Goal: Task Accomplishment & Management: Complete application form

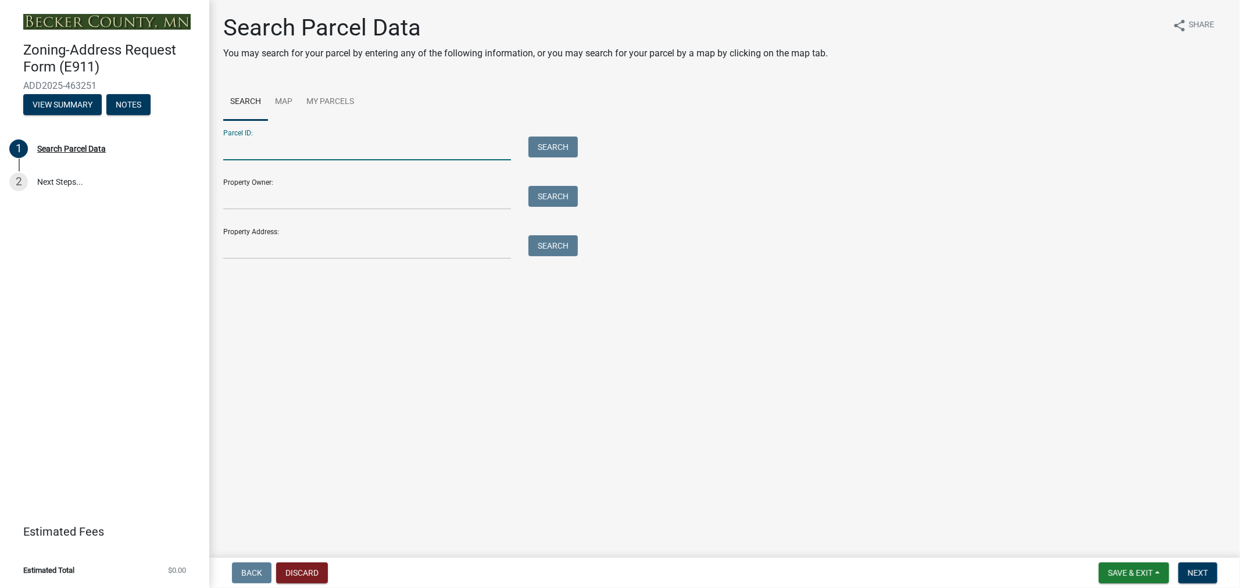
click at [393, 151] on input "Parcel ID:" at bounding box center [367, 149] width 288 height 24
click at [332, 102] on link "My Parcels" at bounding box center [330, 102] width 62 height 37
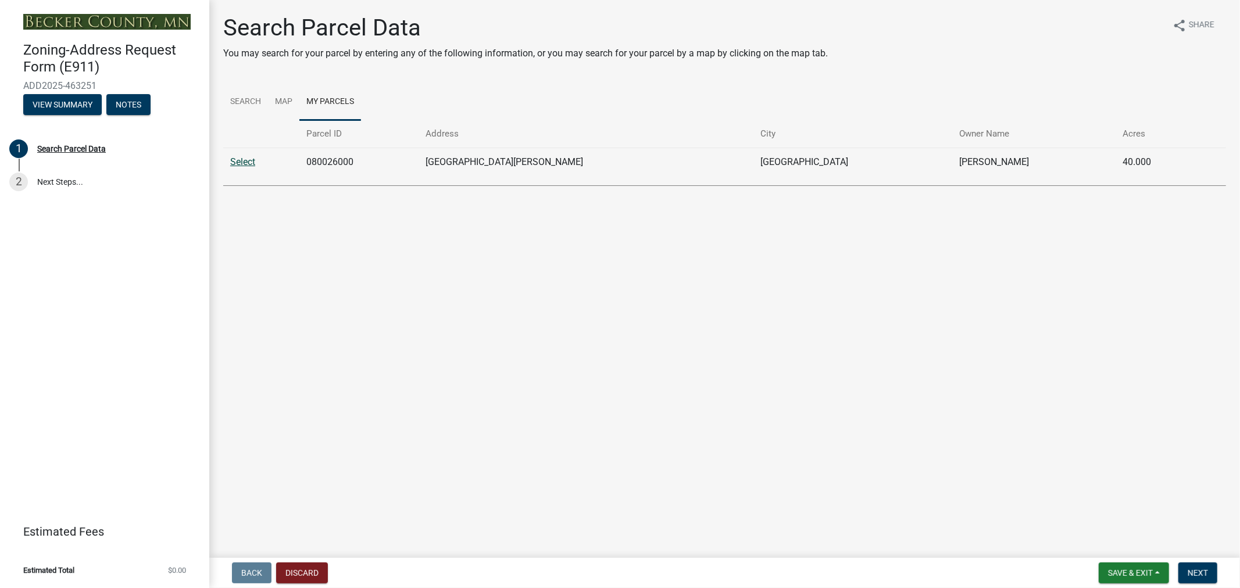
click at [234, 166] on link "Select" at bounding box center [242, 161] width 25 height 11
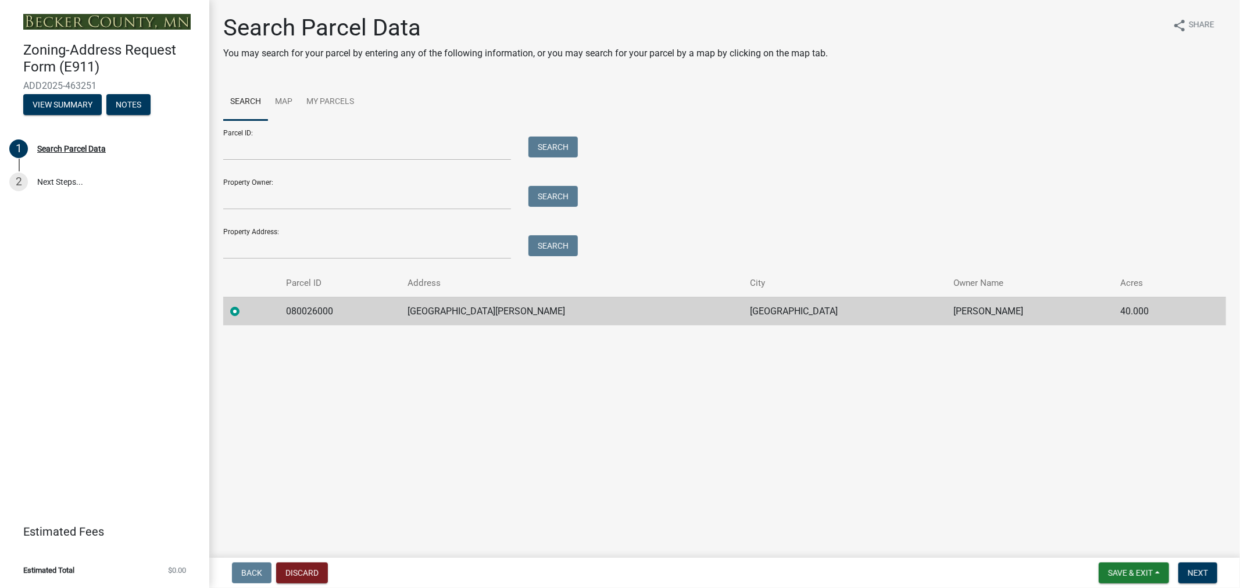
click at [315, 310] on td "080026000" at bounding box center [340, 311] width 122 height 28
click at [492, 307] on td "[GEOGRAPHIC_DATA][PERSON_NAME]" at bounding box center [572, 311] width 342 height 28
click at [743, 312] on td "[GEOGRAPHIC_DATA]" at bounding box center [844, 311] width 203 height 28
drag, startPoint x: 358, startPoint y: 310, endPoint x: 280, endPoint y: 306, distance: 78.0
click at [280, 306] on tr "080026000 [GEOGRAPHIC_DATA][PERSON_NAME] [PERSON_NAME] 40.000" at bounding box center [724, 311] width 1003 height 28
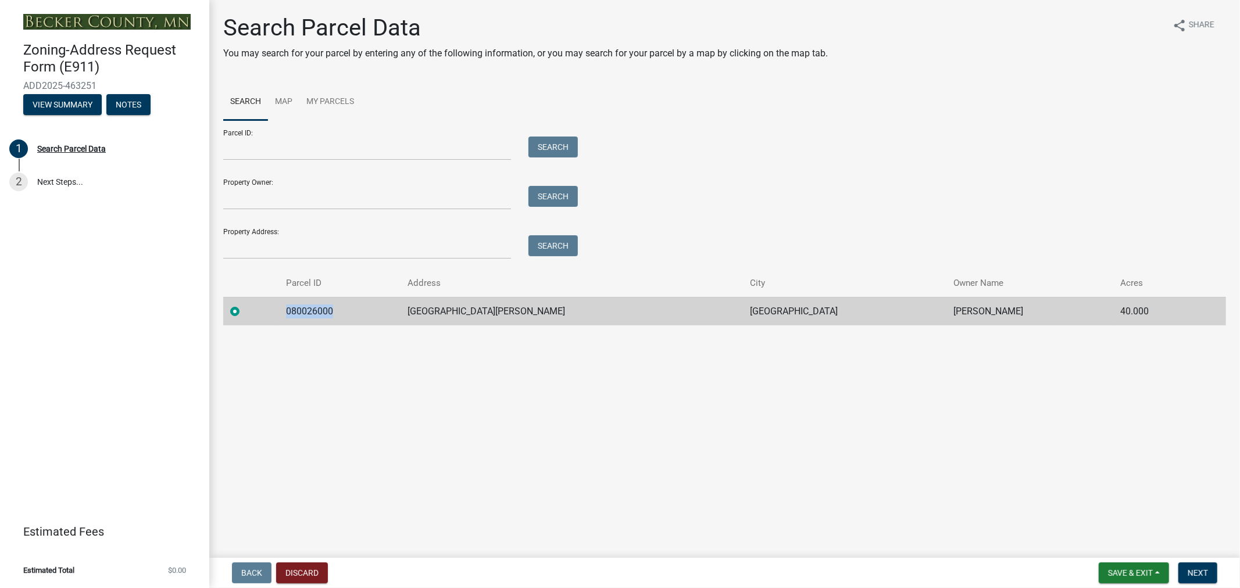
copy td "080026000"
click at [392, 317] on td "080026000" at bounding box center [340, 311] width 122 height 28
click at [1205, 574] on span "Next" at bounding box center [1198, 573] width 20 height 9
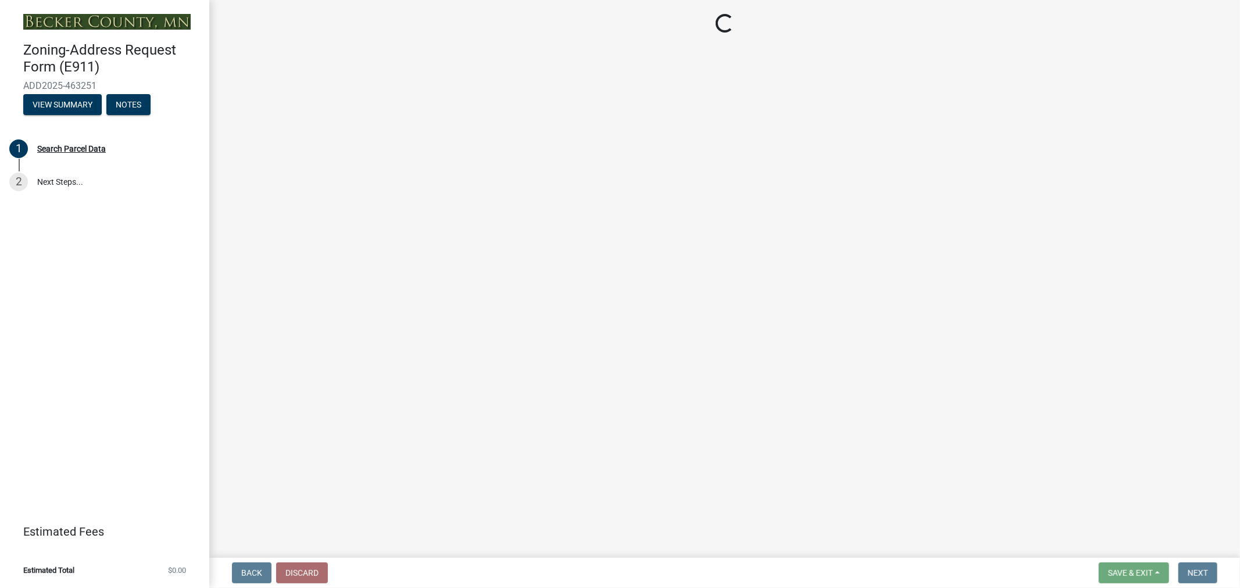
select select "e7b26e63-6779-410d-8d26-0e3e9a38054a"
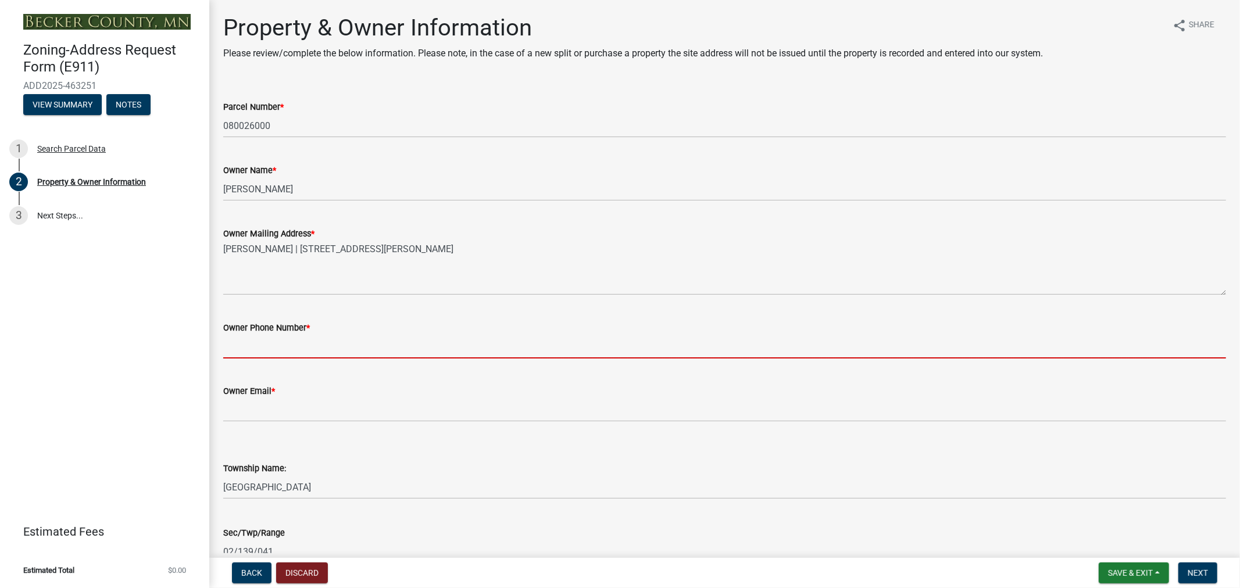
click at [333, 340] on input "Owner Phone Number *" at bounding box center [724, 347] width 1003 height 24
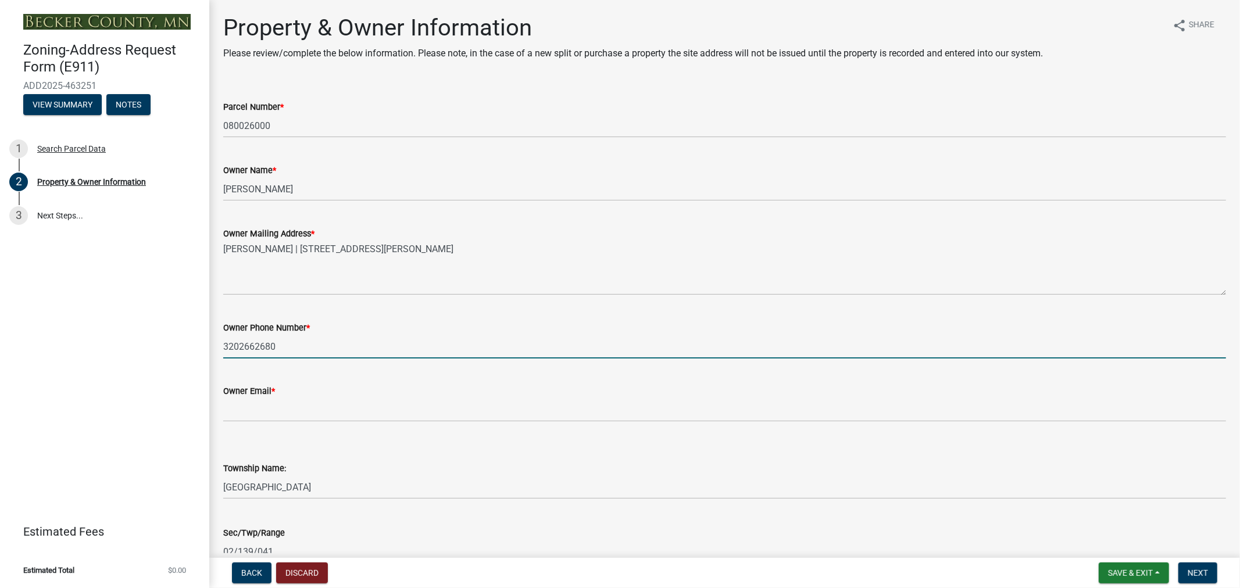
type input "3202662680"
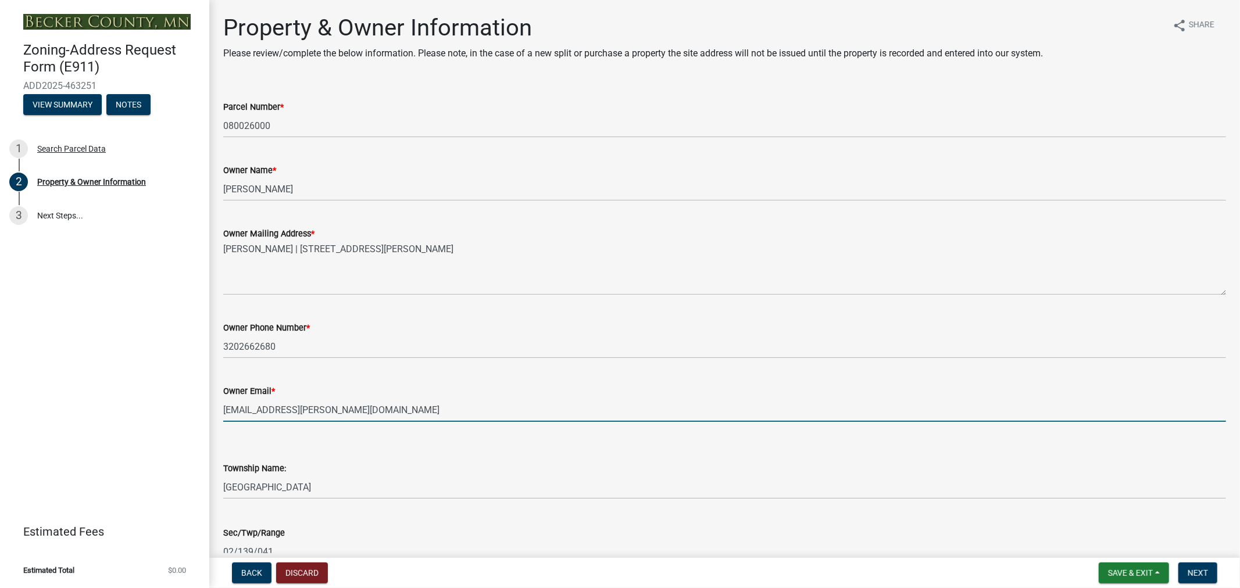
type input "[EMAIL_ADDRESS][PERSON_NAME][DOMAIN_NAME]"
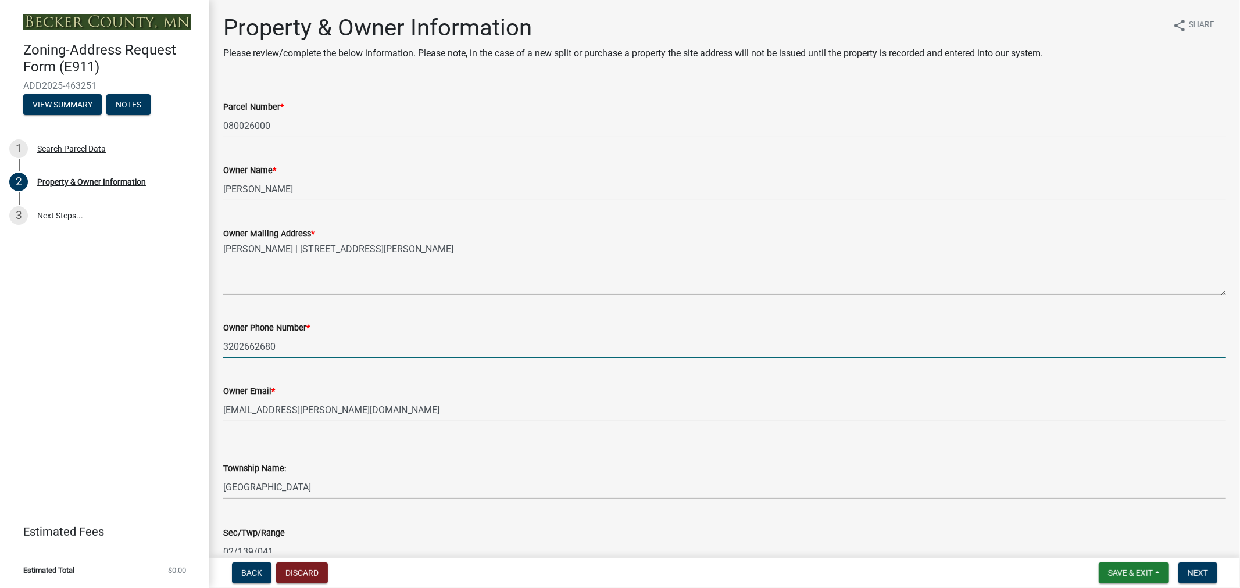
click at [340, 340] on input "3202662680" at bounding box center [724, 347] width 1003 height 24
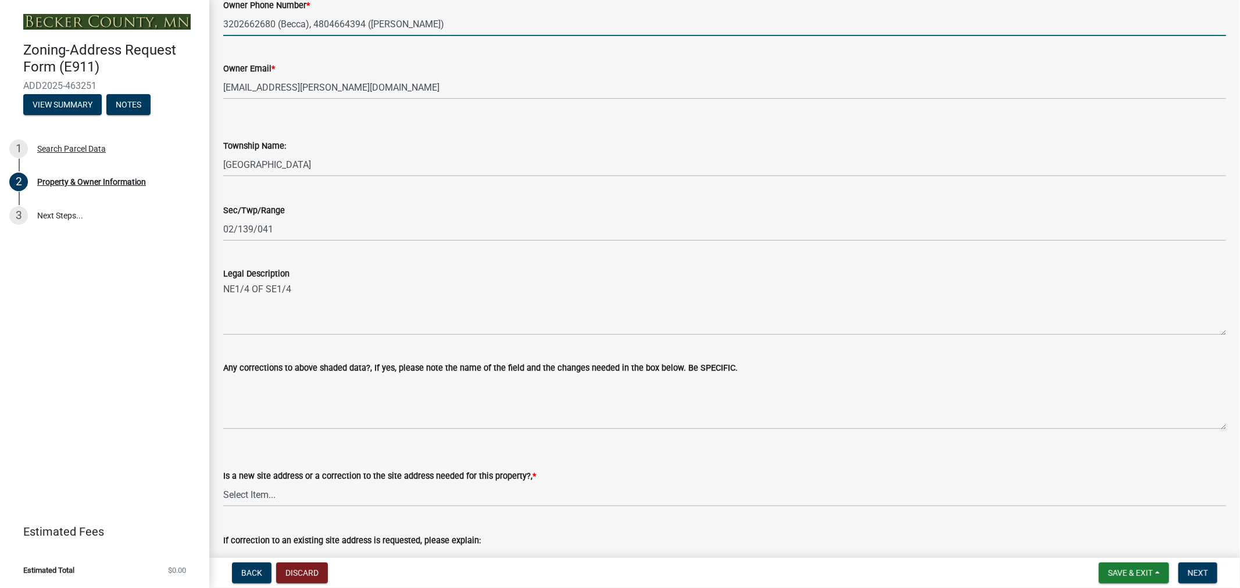
scroll to position [387, 0]
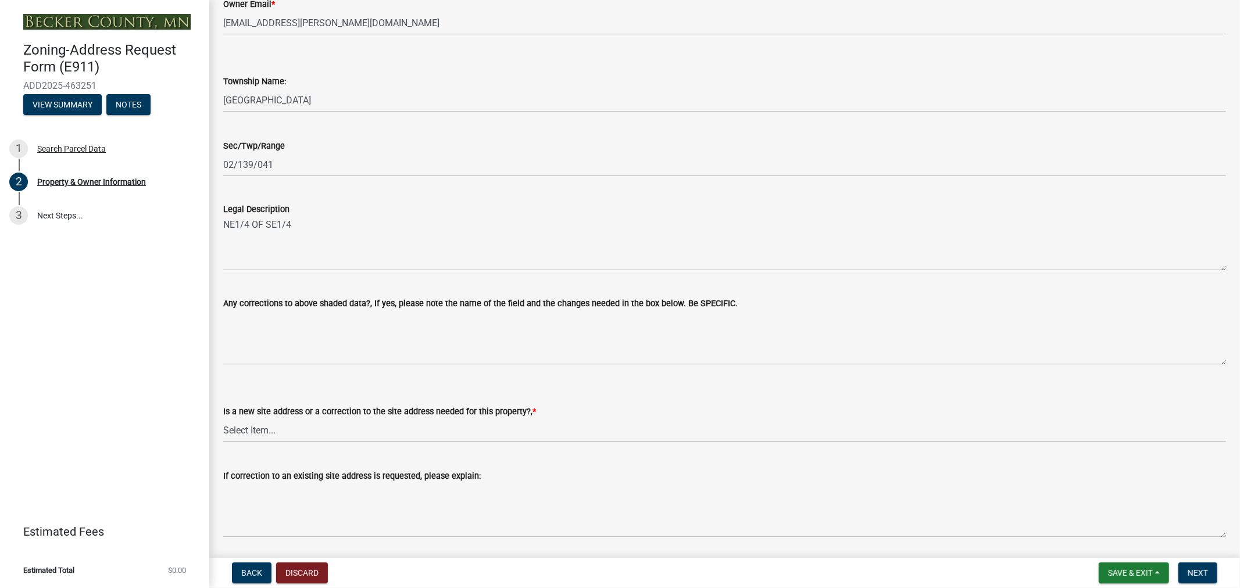
type input "3202662680 (Becca), 4804664394 ([PERSON_NAME])"
click at [266, 428] on select "Select Item... New Site Address Needed Correction to Site Address Needed I alre…" at bounding box center [724, 431] width 1003 height 24
click at [223, 419] on select "Select Item... New Site Address Needed Correction to Site Address Needed I alre…" at bounding box center [724, 431] width 1003 height 24
select select "089283cf-a855-4b61-bd43-ab3cb6f1e684"
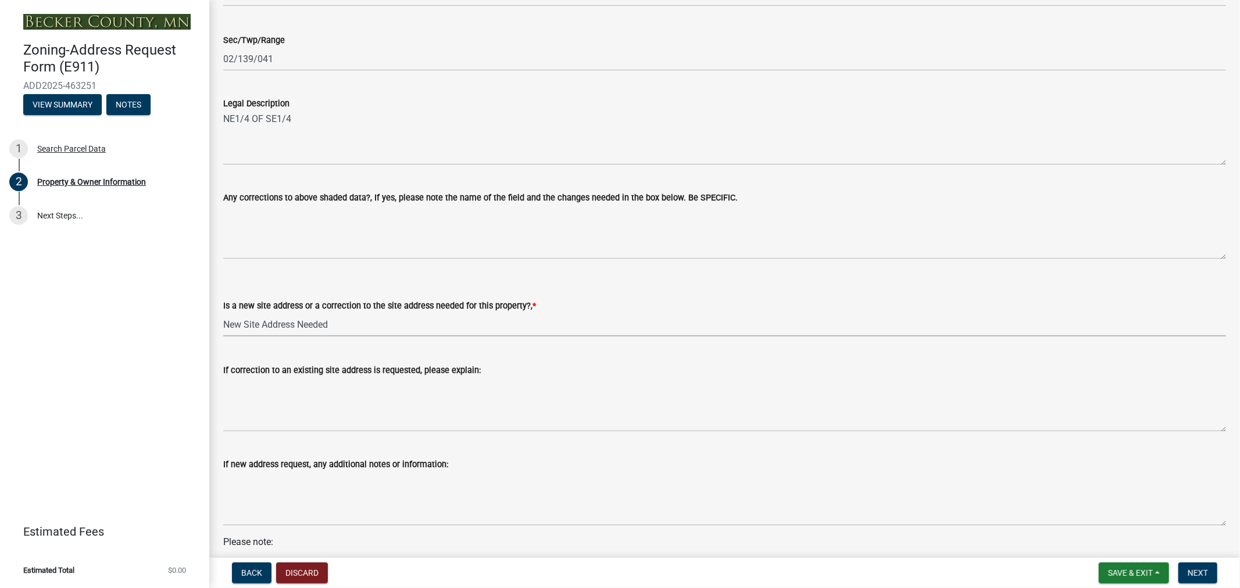
scroll to position [516, 0]
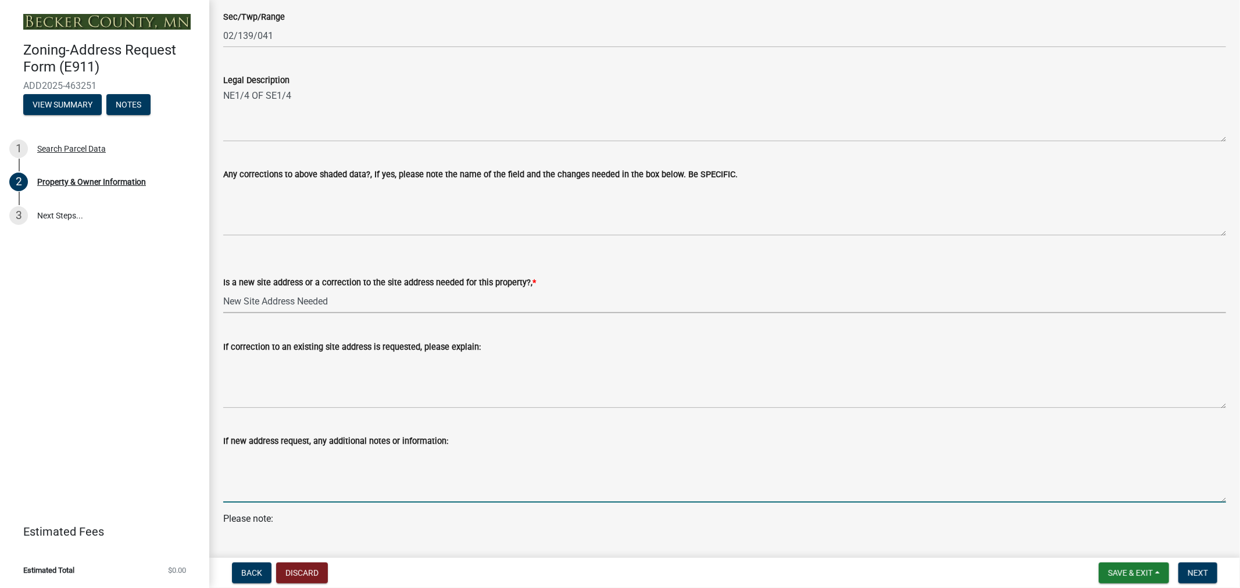
click at [309, 500] on textarea "If new address request, any additional notes or information:" at bounding box center [724, 475] width 1003 height 55
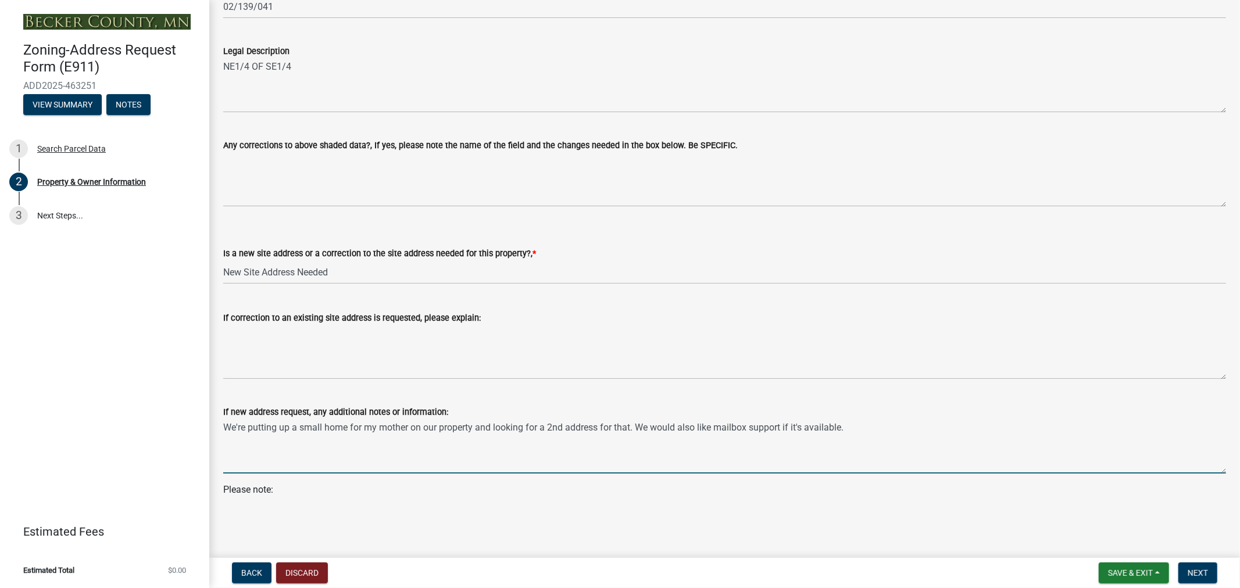
scroll to position [556, 0]
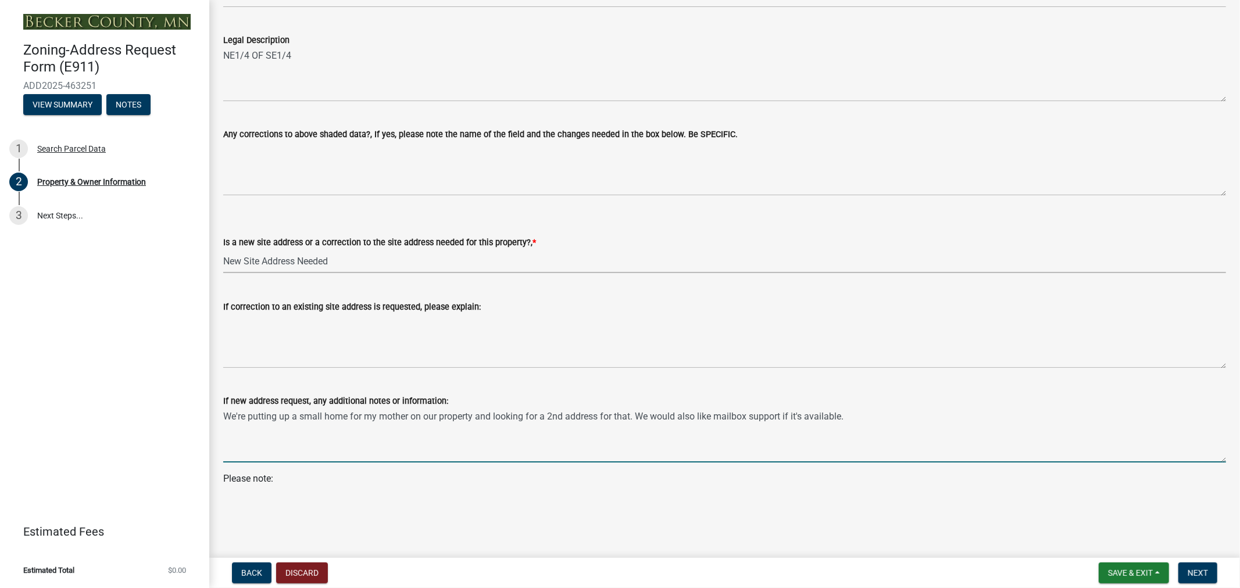
click at [348, 263] on select "Select Item... New Site Address Needed Correction to Site Address Needed I alre…" at bounding box center [724, 261] width 1003 height 24
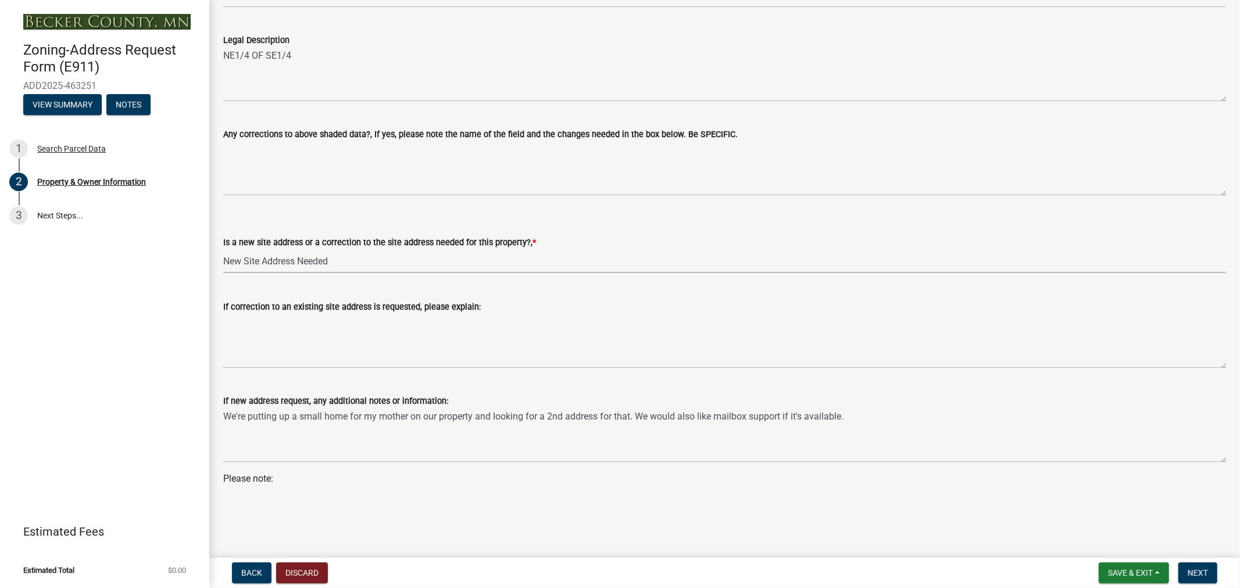
click at [223, 249] on select "Select Item... New Site Address Needed Correction to Site Address Needed I alre…" at bounding box center [724, 261] width 1003 height 24
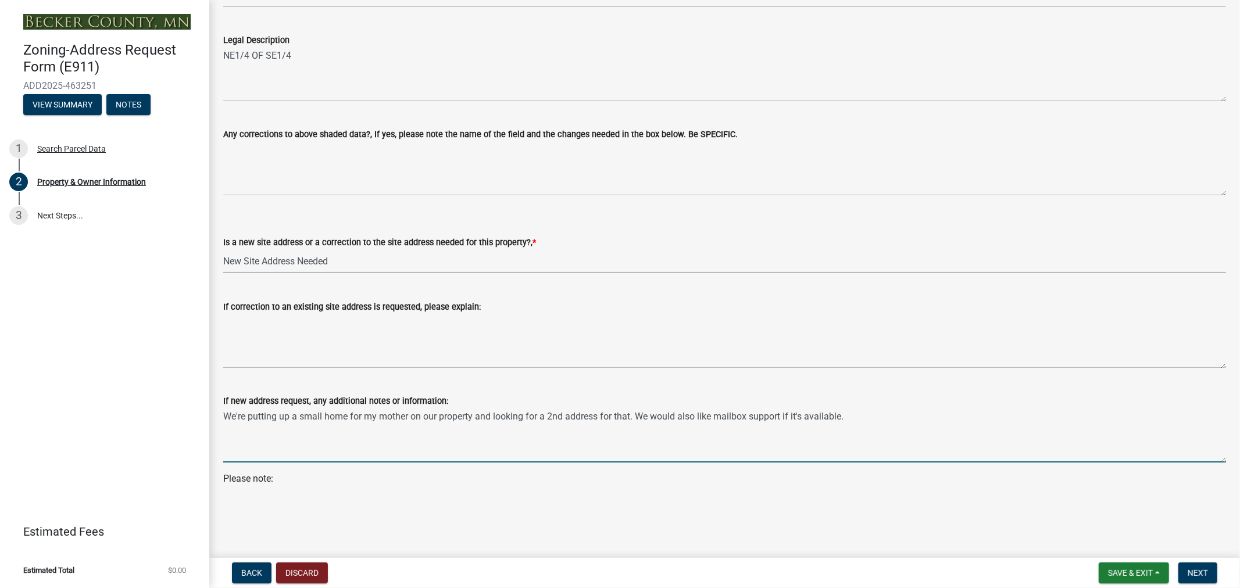
click at [699, 416] on textarea "We're putting up a small home for my mother on our property and looking for a 2…" at bounding box center [724, 435] width 1003 height 55
click at [756, 419] on textarea "We're putting up a small home for my mother on our property and looking for a 2…" at bounding box center [724, 435] width 1003 height 55
click at [877, 412] on textarea "We're putting up a small home for my mother on our property and looking for a 2…" at bounding box center [724, 435] width 1003 height 55
drag, startPoint x: 637, startPoint y: 415, endPoint x: 169, endPoint y: 392, distance: 468.5
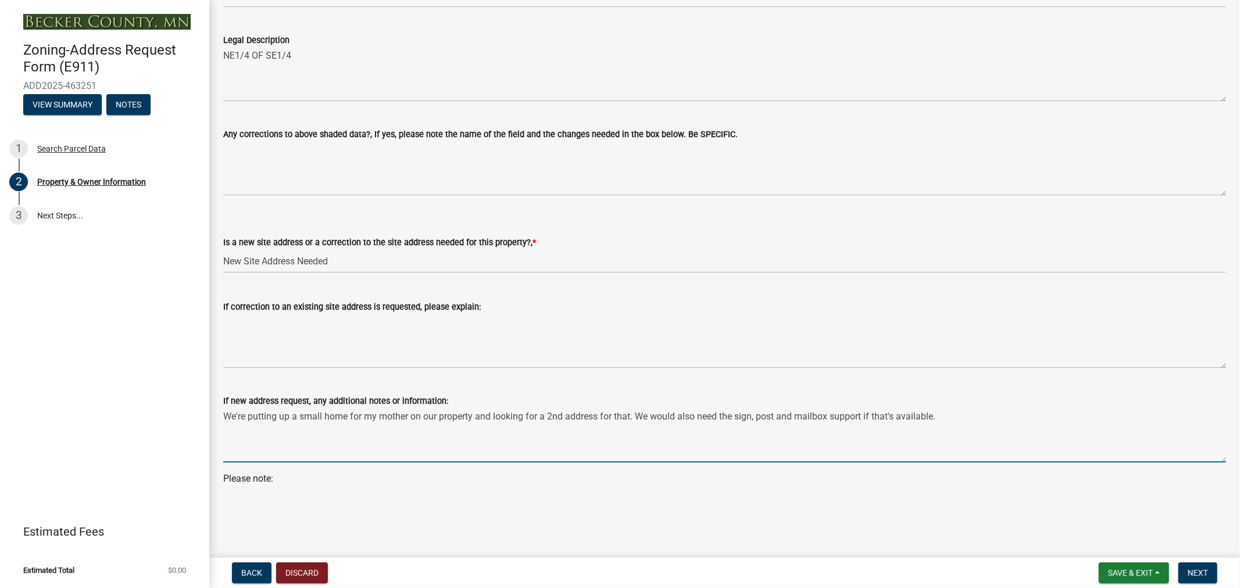
click at [169, 392] on div "Zoning-Address Request Form (E911) ADD2025-463251 View Summary Notes 1 Search P…" at bounding box center [620, 294] width 1240 height 588
type textarea "We would also need the sign, post and mailbox support if that's available."
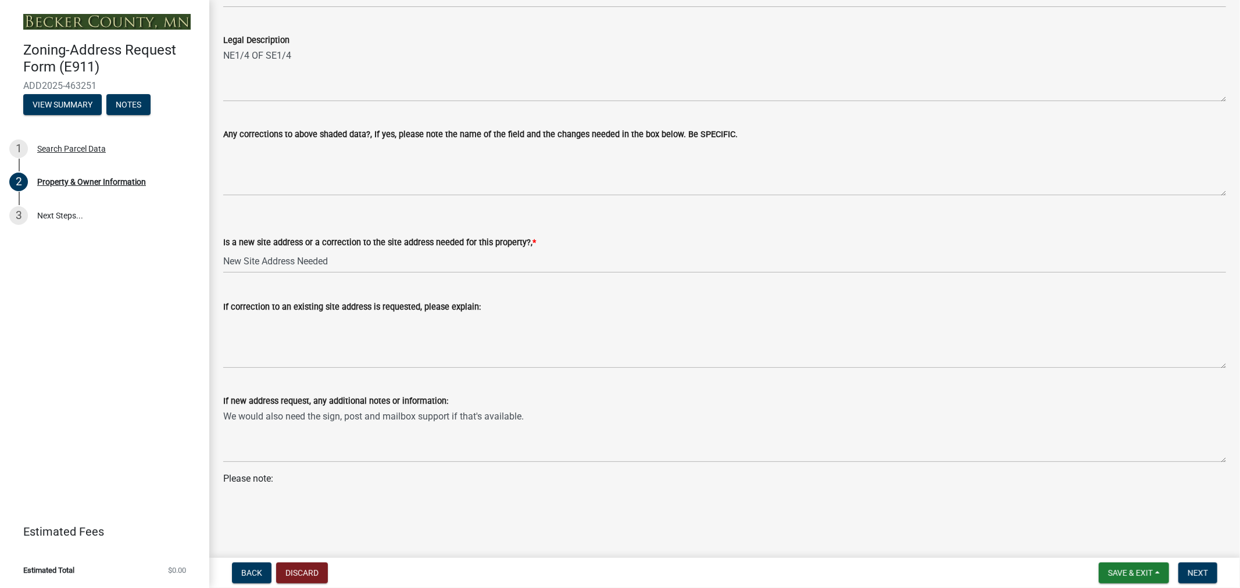
click at [380, 490] on p "Please note:" at bounding box center [724, 486] width 1003 height 28
click at [1188, 569] on span "Next" at bounding box center [1198, 573] width 20 height 9
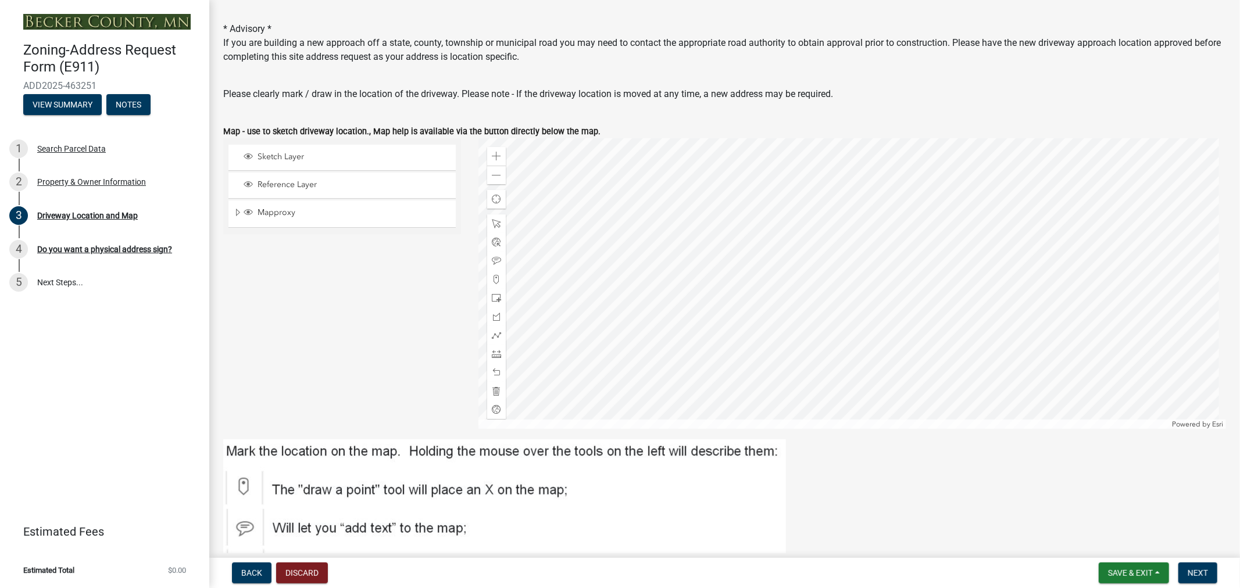
scroll to position [65, 0]
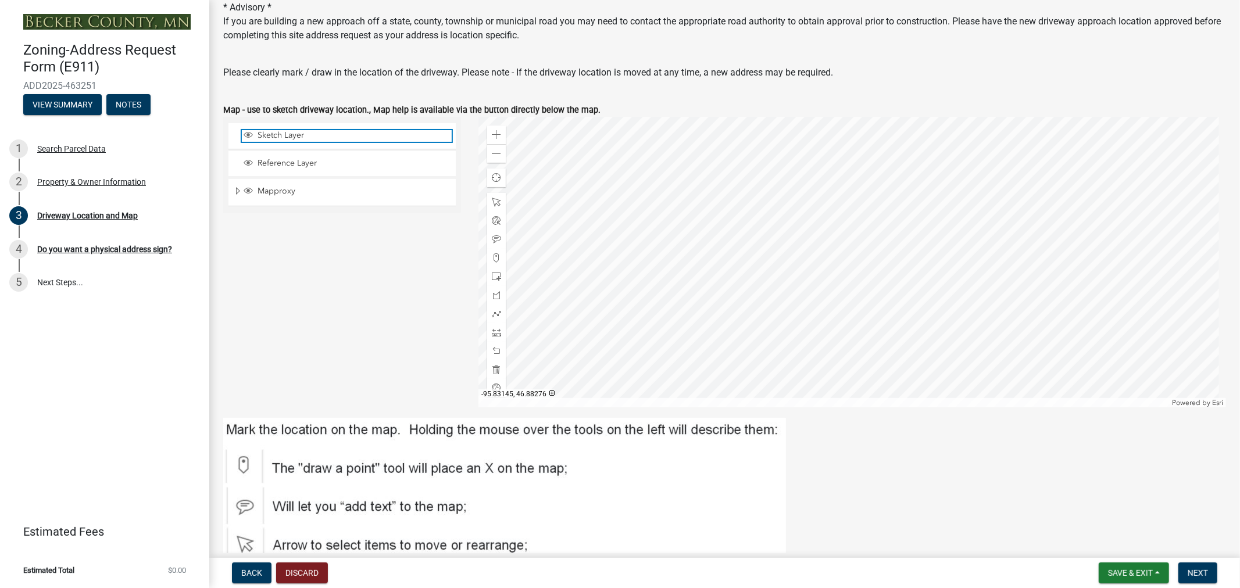
click at [287, 135] on span "Sketch Layer" at bounding box center [353, 135] width 197 height 10
click at [284, 137] on span "Sketch Layer" at bounding box center [353, 135] width 197 height 10
click at [250, 570] on span "Back" at bounding box center [251, 573] width 21 height 9
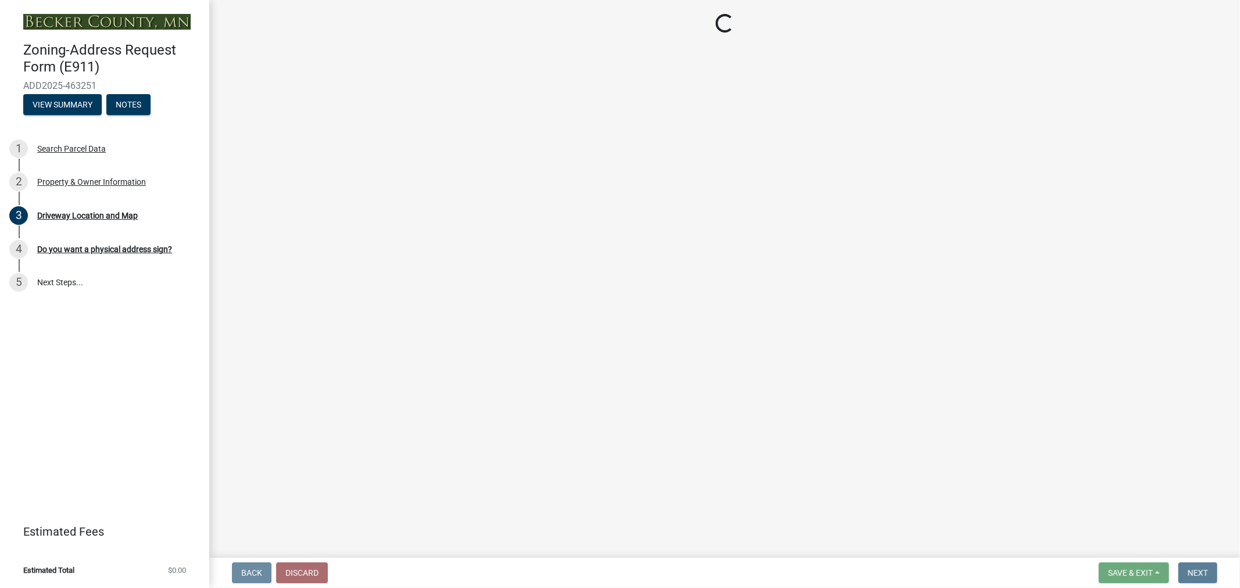
scroll to position [0, 0]
select select "e7b26e63-6779-410d-8d26-0e3e9a38054a"
select select "089283cf-a855-4b61-bd43-ab3cb6f1e684"
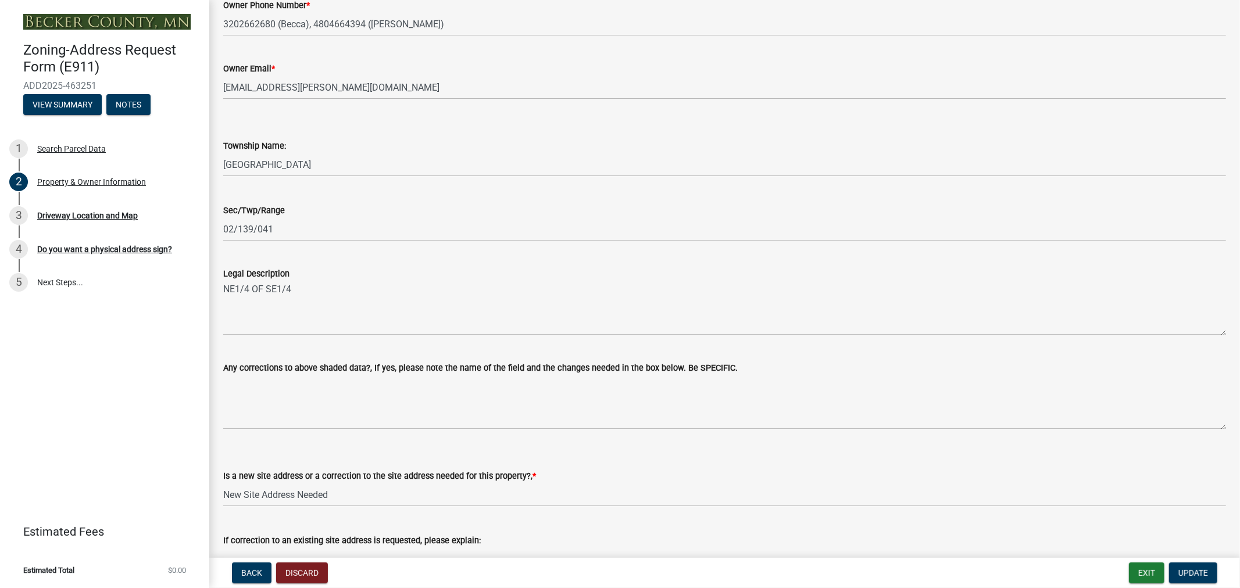
scroll to position [556, 0]
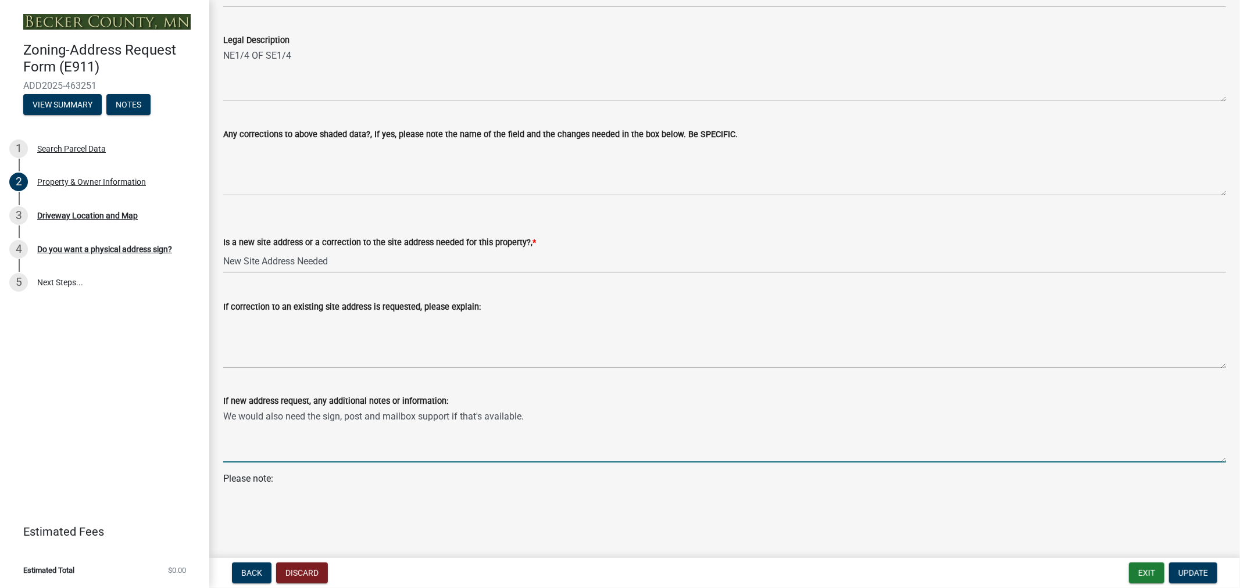
click at [552, 417] on textarea "We would also need the sign, post and mailbox support if that's available." at bounding box center [724, 435] width 1003 height 55
type textarea "We would also need the sign, post and mailbox support if that's available. The …"
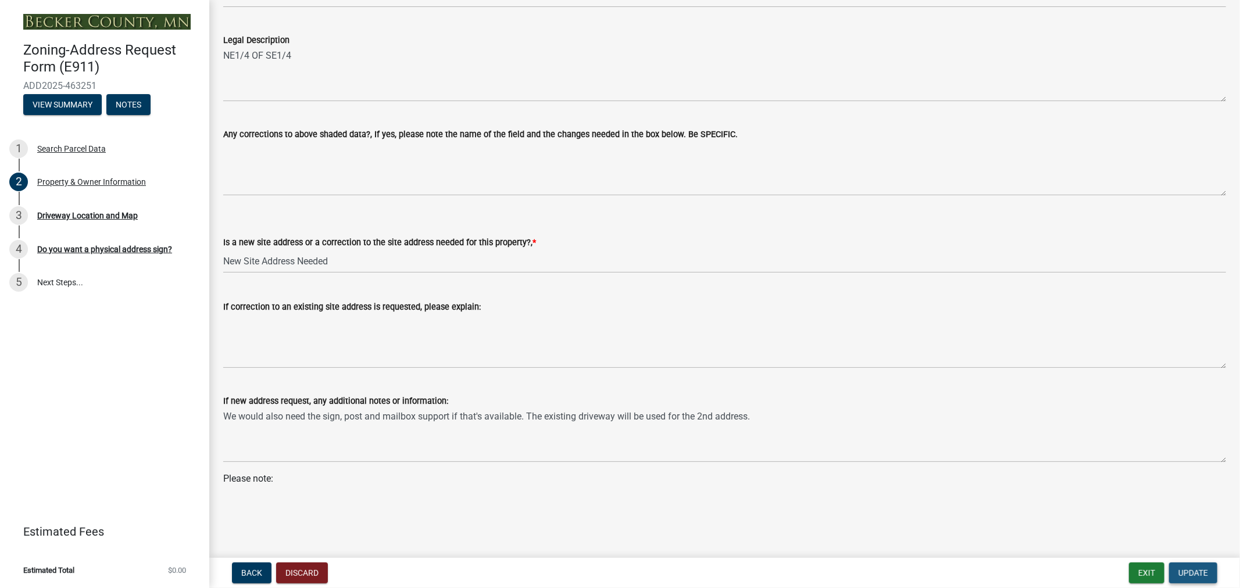
click at [1186, 573] on span "Update" at bounding box center [1193, 573] width 30 height 9
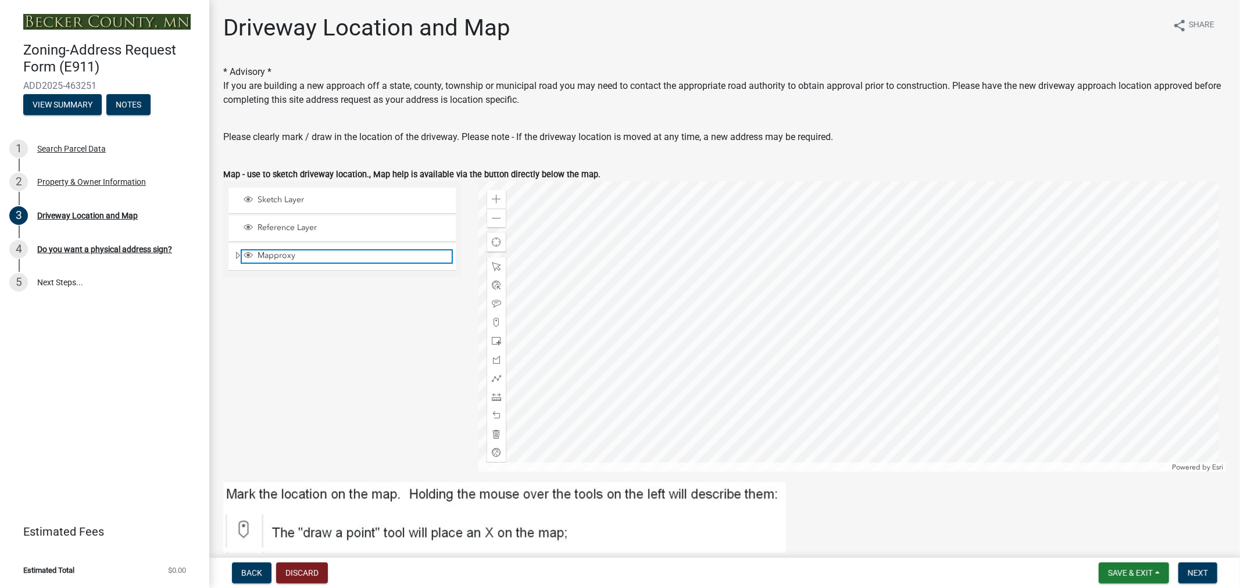
click at [300, 253] on span "Mapproxy" at bounding box center [353, 256] width 197 height 10
click at [298, 206] on div "Sketch Layer" at bounding box center [341, 201] width 227 height 26
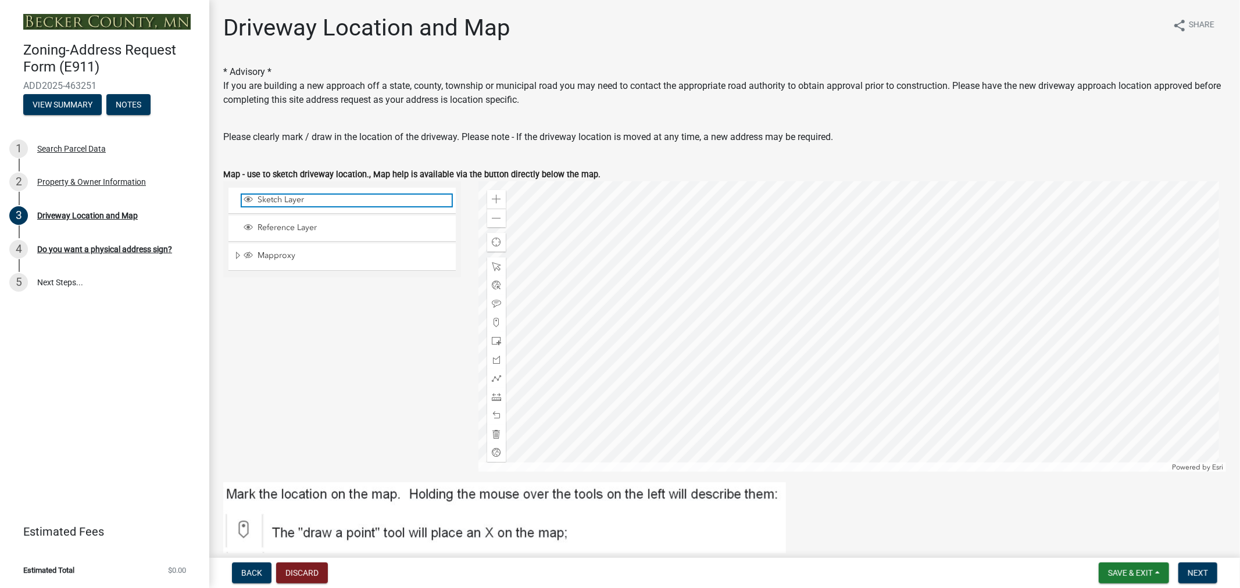
click at [281, 199] on span "Sketch Layer" at bounding box center [353, 200] width 197 height 10
click at [492, 268] on span at bounding box center [496, 266] width 9 height 9
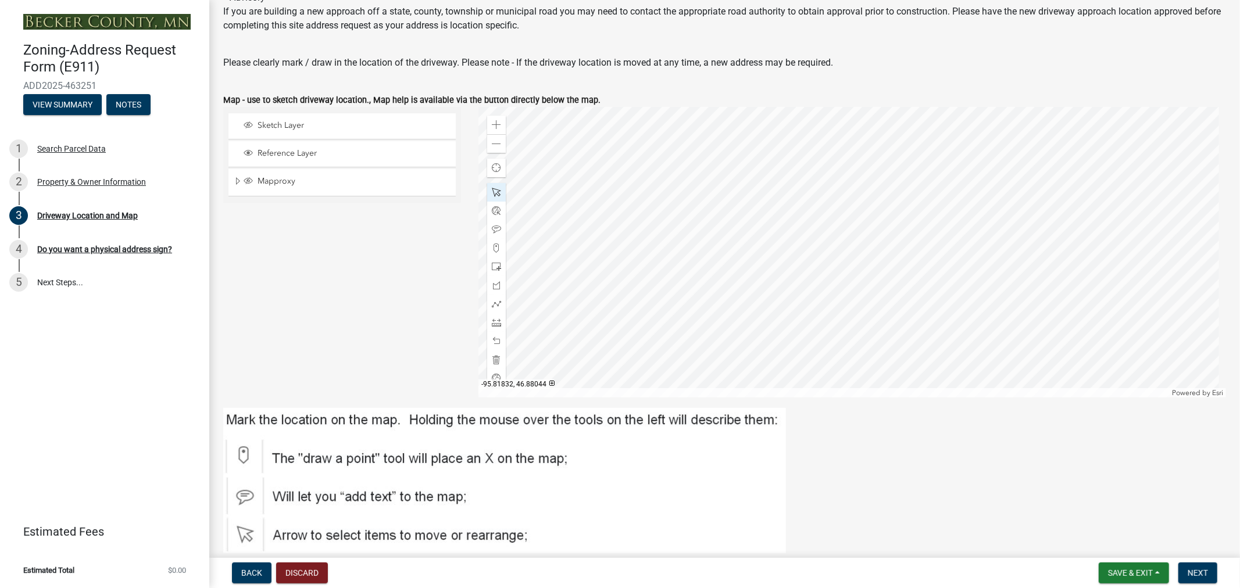
scroll to position [65, 0]
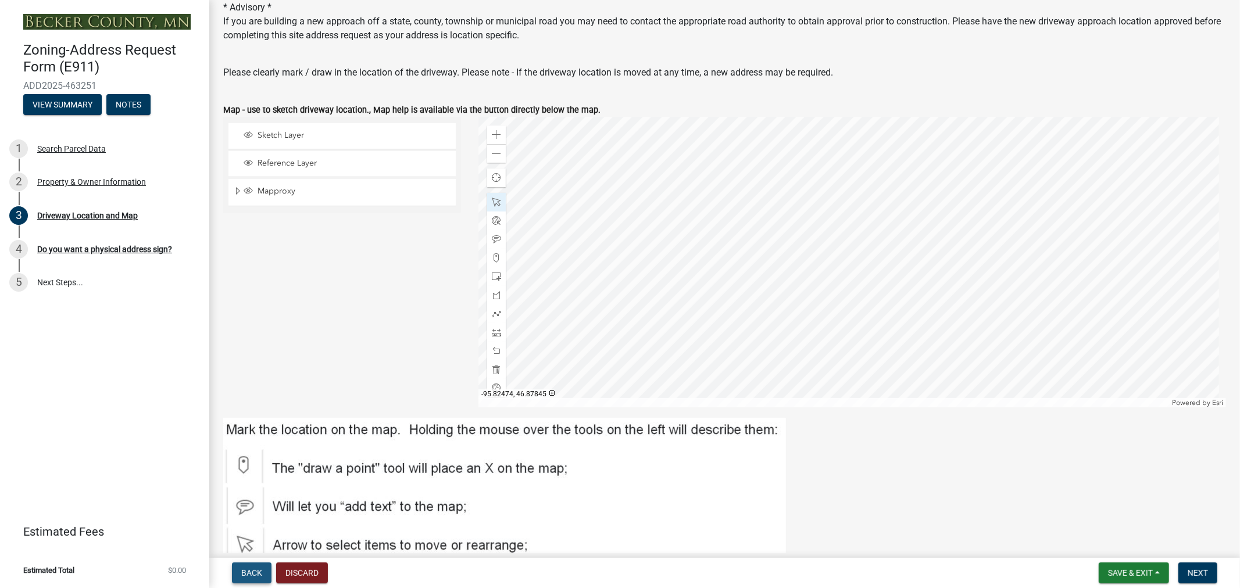
click at [253, 570] on span "Back" at bounding box center [251, 573] width 21 height 9
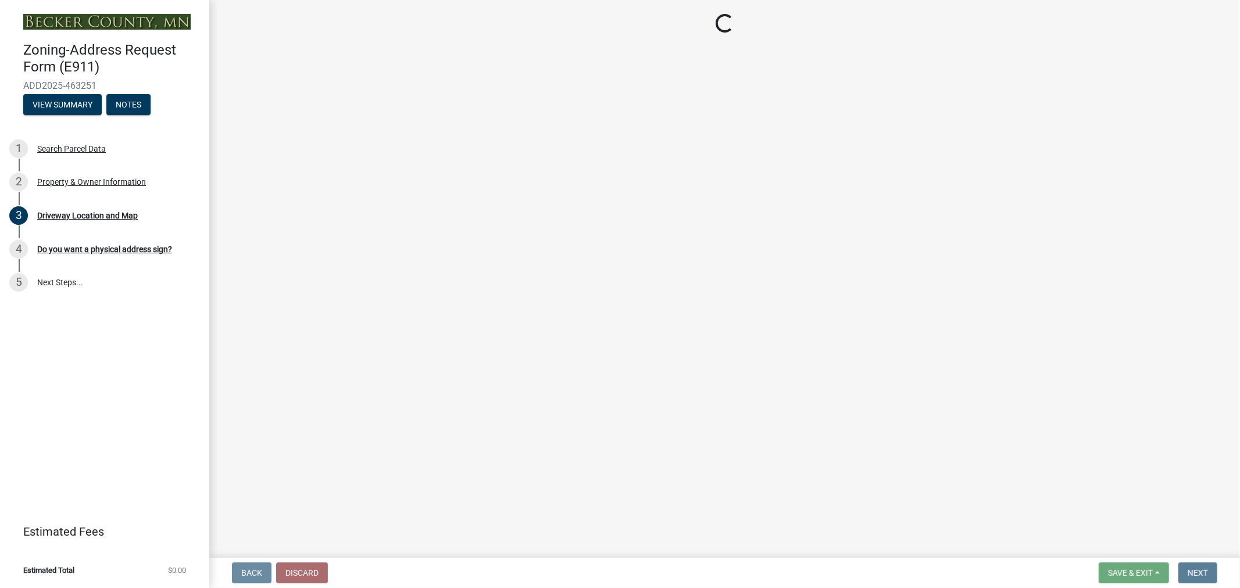
scroll to position [0, 0]
select select "e7b26e63-6779-410d-8d26-0e3e9a38054a"
select select "089283cf-a855-4b61-bd43-ab3cb6f1e684"
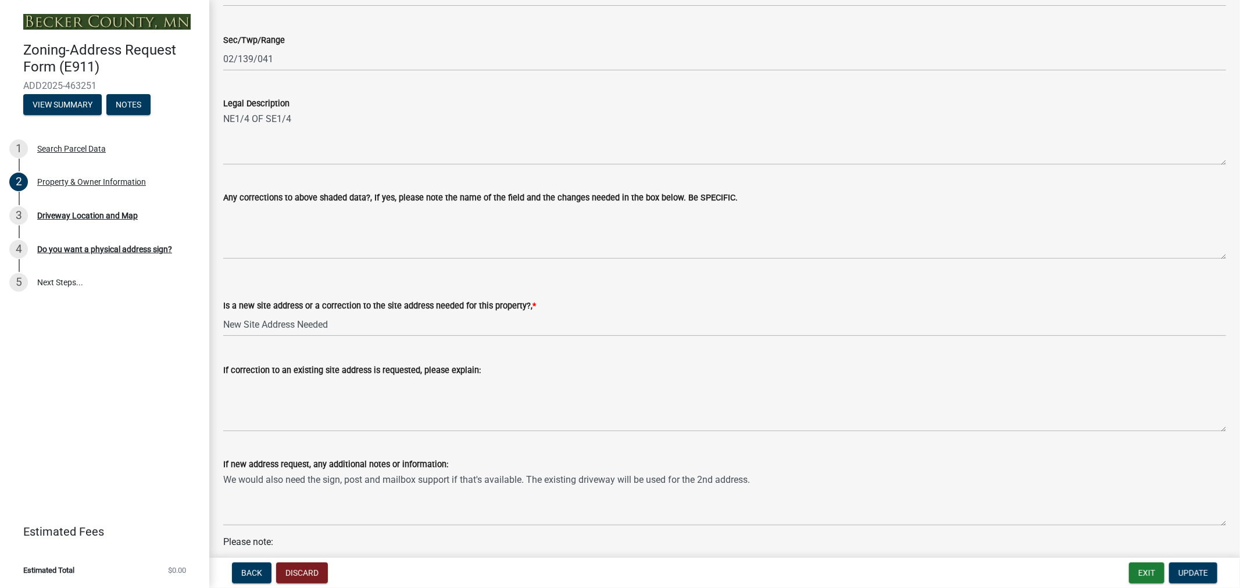
scroll to position [556, 0]
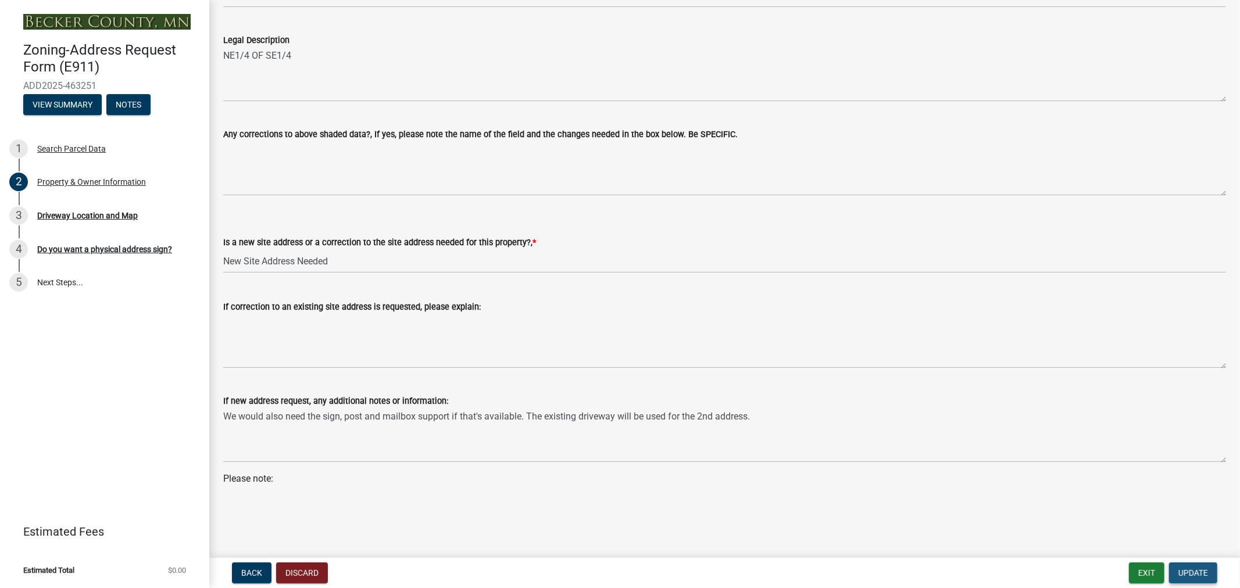
click at [1192, 571] on span "Update" at bounding box center [1193, 573] width 30 height 9
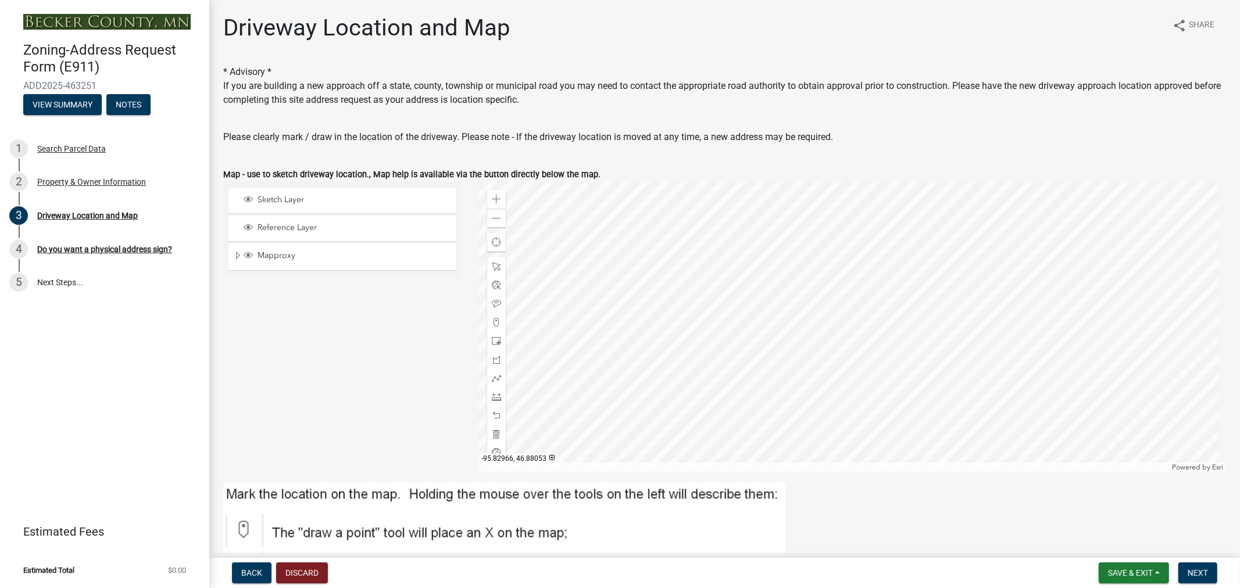
scroll to position [65, 0]
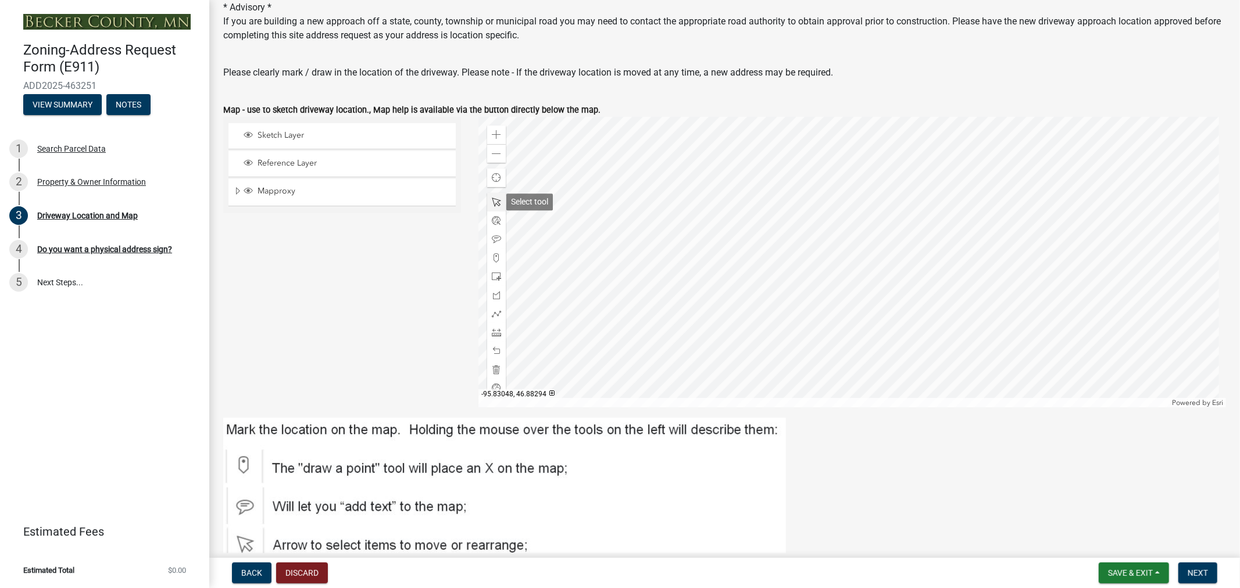
click at [493, 201] on span at bounding box center [496, 202] width 9 height 9
click at [914, 226] on div at bounding box center [852, 262] width 748 height 291
click at [496, 240] on span at bounding box center [496, 239] width 9 height 9
click at [923, 229] on div at bounding box center [852, 262] width 748 height 291
click at [492, 262] on span at bounding box center [496, 257] width 9 height 9
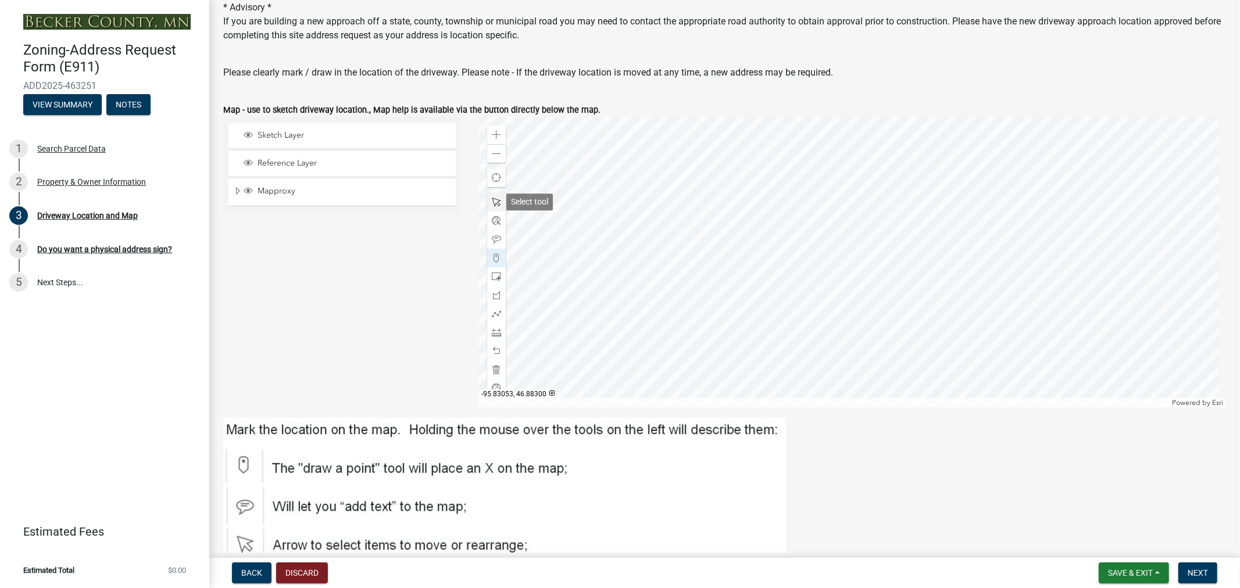
click at [496, 205] on span at bounding box center [496, 202] width 9 height 9
click at [920, 227] on div at bounding box center [852, 262] width 748 height 291
click at [920, 246] on div at bounding box center [852, 262] width 748 height 291
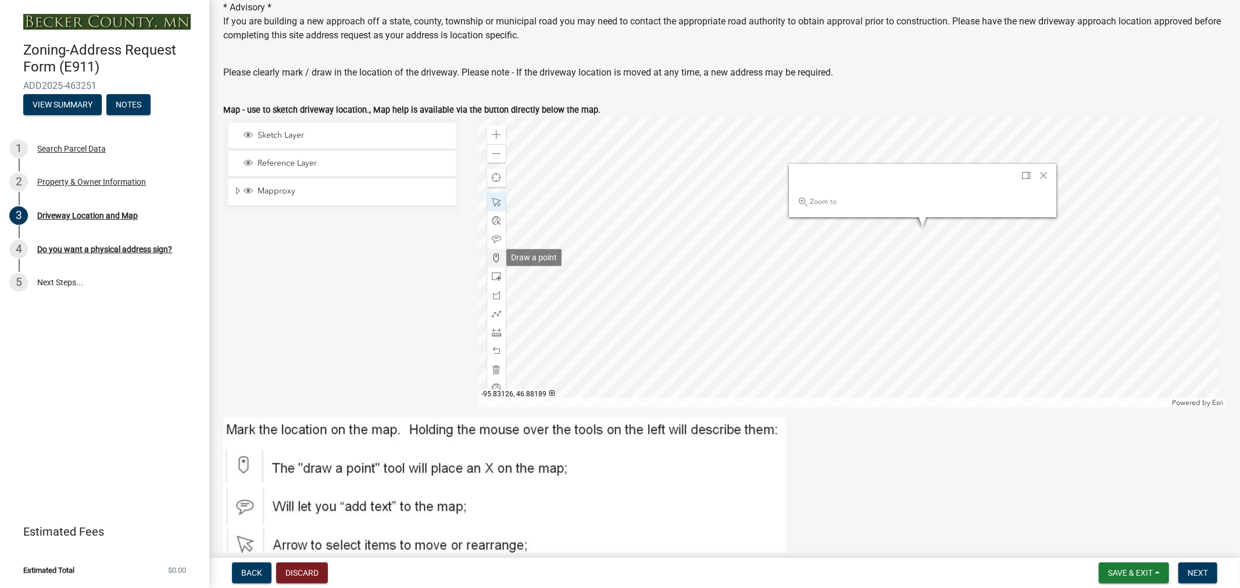
click at [493, 259] on span at bounding box center [496, 257] width 9 height 9
click at [1039, 174] on span "Close" at bounding box center [1043, 175] width 9 height 9
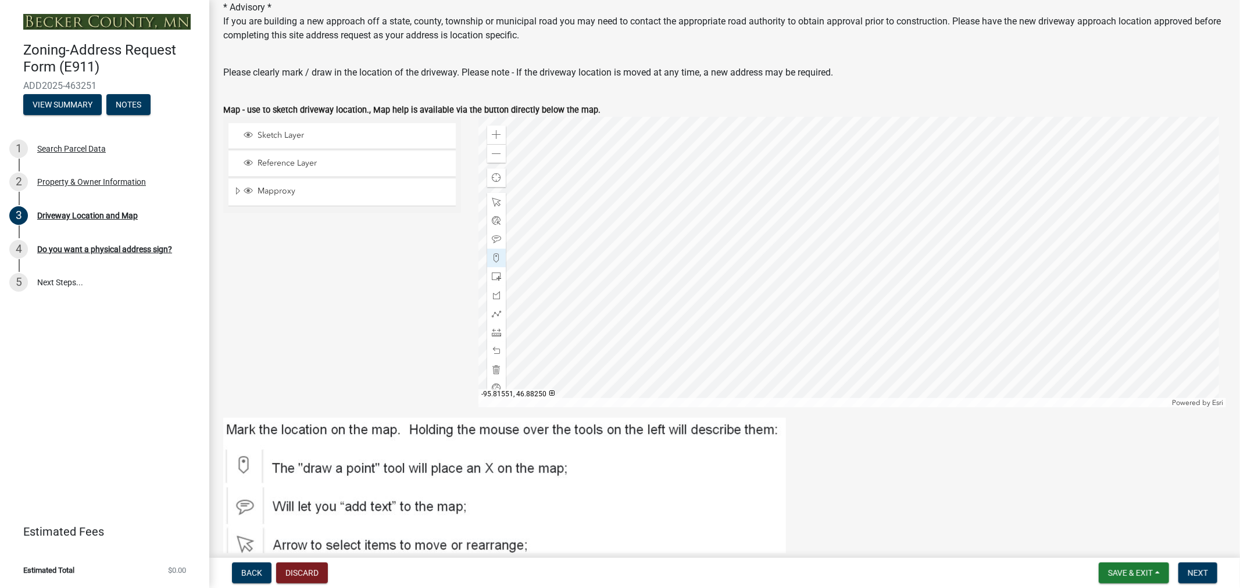
click at [914, 227] on div at bounding box center [852, 262] width 748 height 291
click at [496, 135] on span at bounding box center [496, 134] width 9 height 9
click at [495, 200] on span at bounding box center [496, 202] width 9 height 9
click at [849, 242] on div at bounding box center [852, 262] width 748 height 291
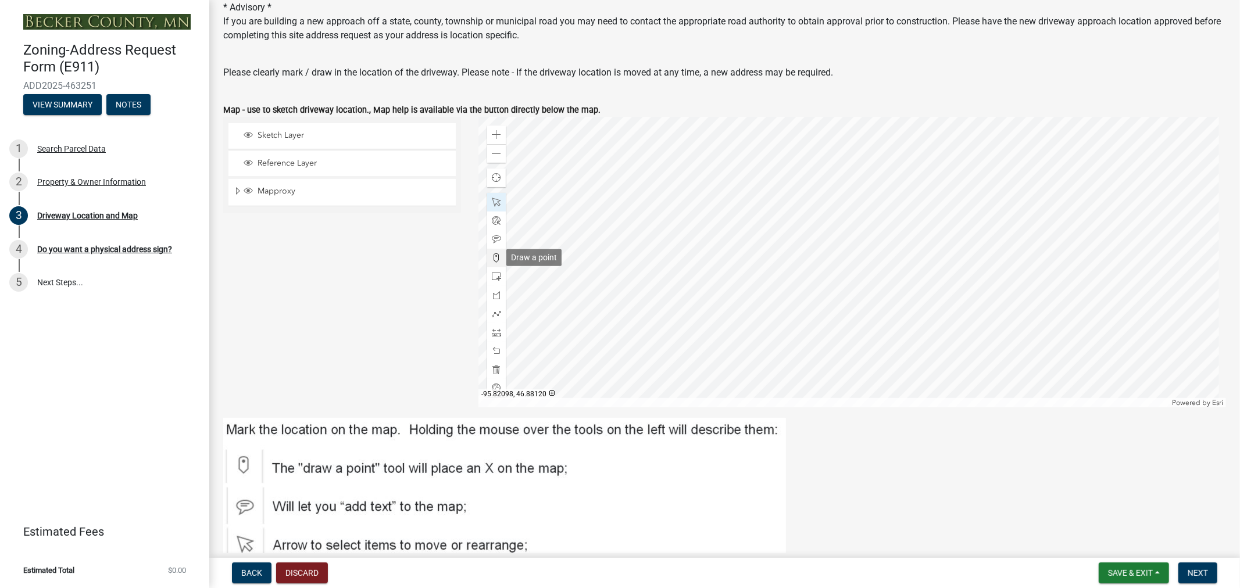
click at [493, 257] on span at bounding box center [496, 257] width 9 height 9
click at [827, 305] on div at bounding box center [852, 262] width 748 height 291
click at [492, 237] on span at bounding box center [496, 239] width 9 height 9
click at [785, 336] on div at bounding box center [852, 262] width 748 height 291
click at [788, 340] on div at bounding box center [852, 262] width 748 height 291
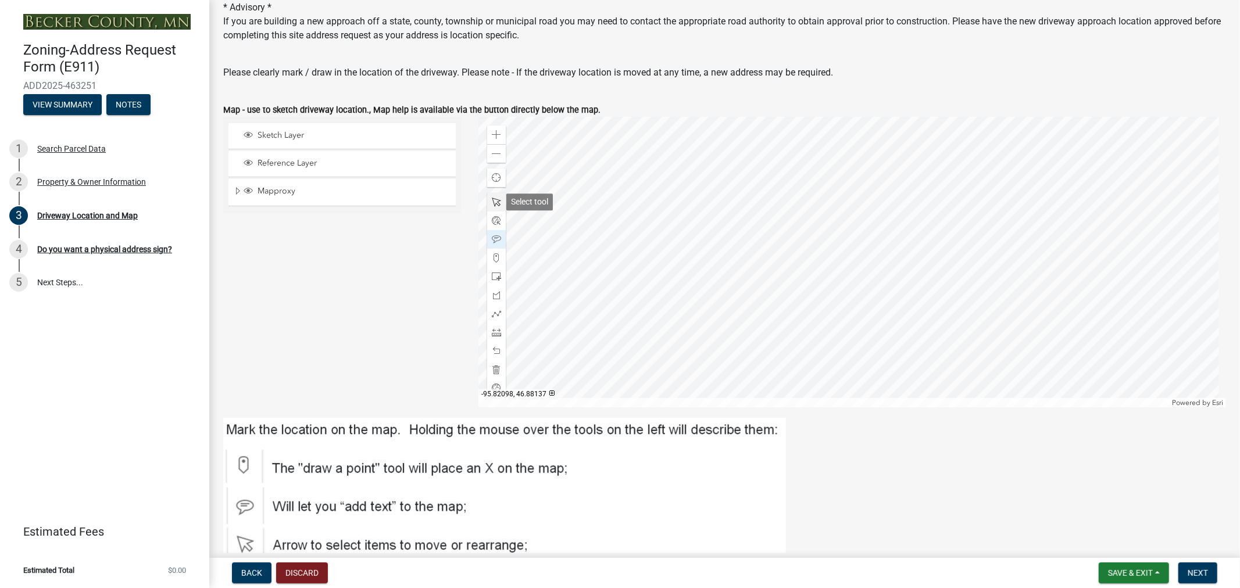
click at [500, 207] on div at bounding box center [496, 202] width 19 height 19
click at [828, 337] on div at bounding box center [852, 262] width 748 height 291
click at [820, 333] on div at bounding box center [852, 262] width 748 height 291
click at [869, 329] on div at bounding box center [852, 262] width 748 height 291
click at [944, 285] on span "Close" at bounding box center [943, 281] width 9 height 9
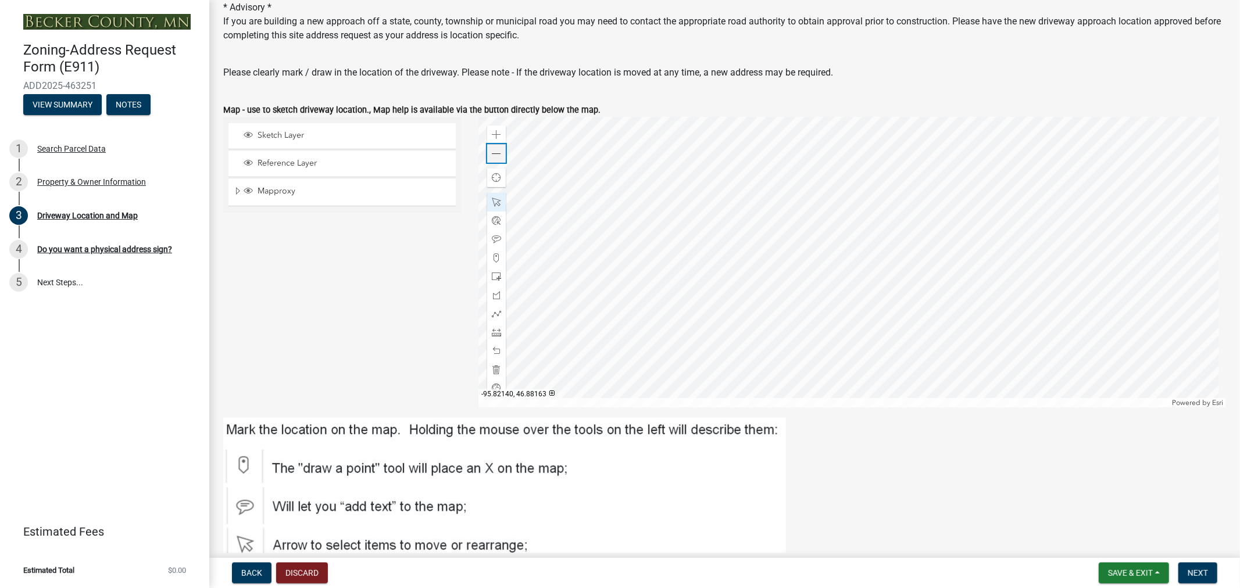
click at [493, 157] on span at bounding box center [496, 153] width 9 height 9
click at [495, 316] on span at bounding box center [496, 313] width 9 height 9
click at [922, 198] on div at bounding box center [852, 262] width 748 height 291
click at [923, 195] on div at bounding box center [852, 262] width 748 height 291
click at [908, 336] on div at bounding box center [852, 262] width 748 height 291
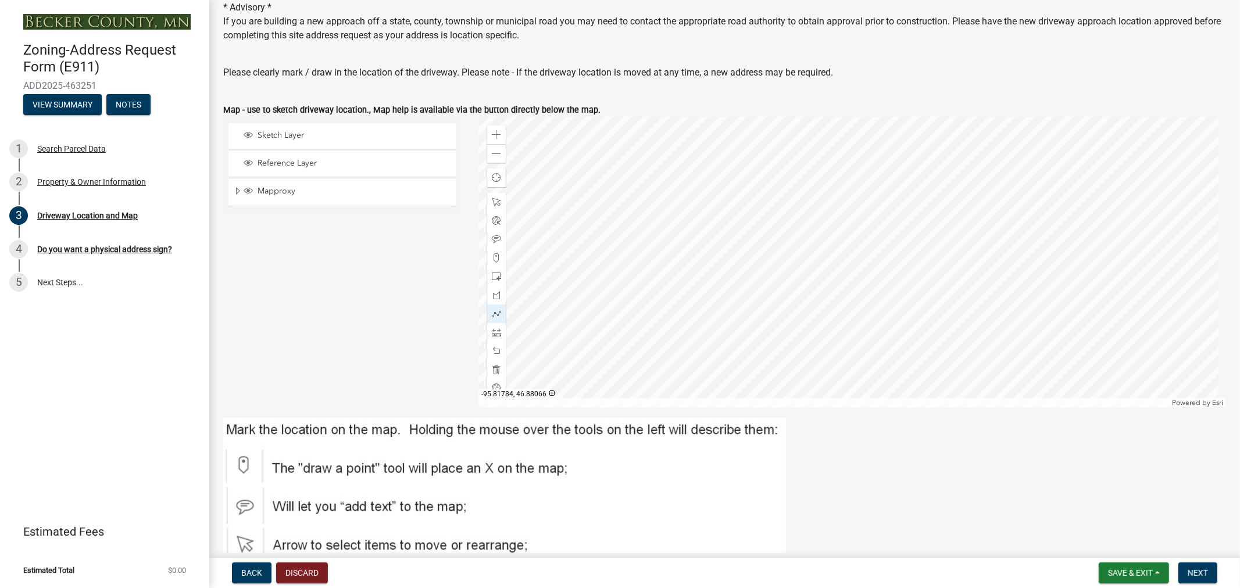
click at [864, 317] on div at bounding box center [852, 262] width 748 height 291
click at [923, 196] on div at bounding box center [852, 262] width 748 height 291
click at [912, 330] on div at bounding box center [852, 262] width 748 height 291
click at [899, 337] on div at bounding box center [852, 262] width 748 height 291
click at [868, 318] on div at bounding box center [852, 262] width 748 height 291
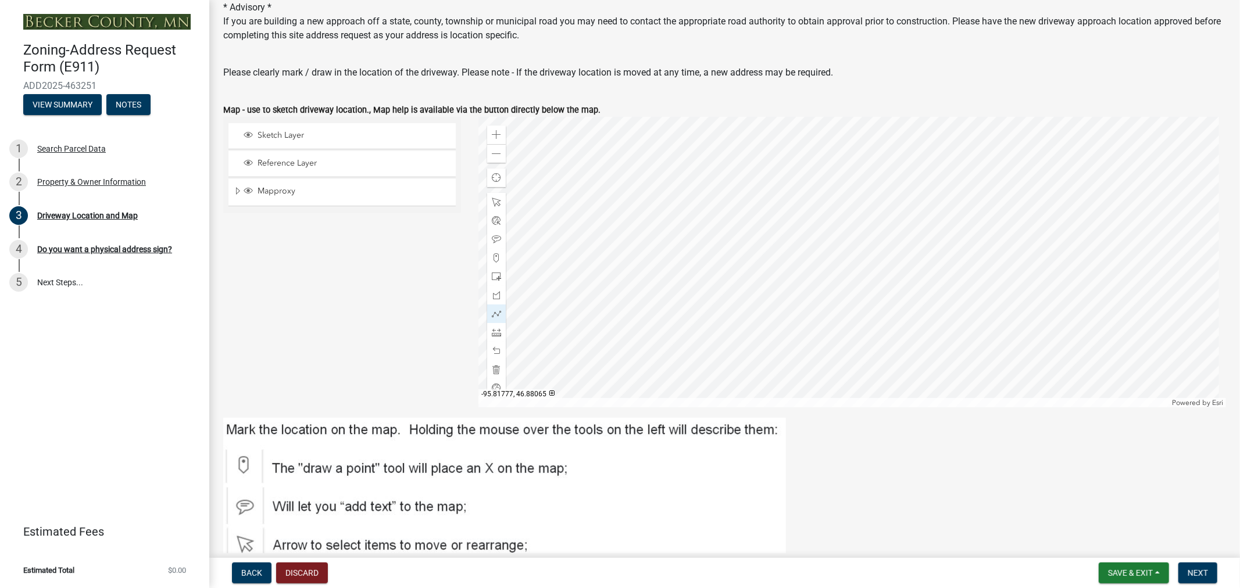
click at [868, 318] on div at bounding box center [852, 262] width 748 height 291
click at [492, 198] on span at bounding box center [496, 202] width 9 height 9
click at [846, 310] on div at bounding box center [852, 262] width 748 height 291
click at [845, 315] on div at bounding box center [852, 262] width 748 height 291
click at [841, 284] on div at bounding box center [852, 262] width 748 height 291
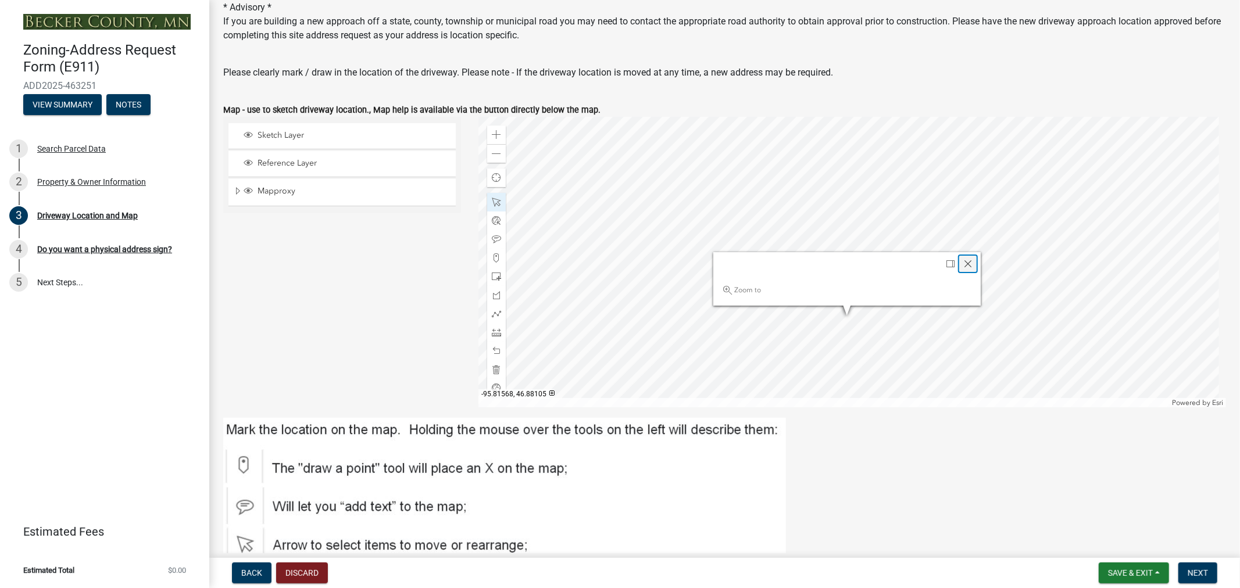
click at [971, 266] on div "Close" at bounding box center [967, 264] width 17 height 16
click at [846, 286] on div at bounding box center [852, 262] width 748 height 291
click at [842, 283] on div at bounding box center [852, 262] width 748 height 291
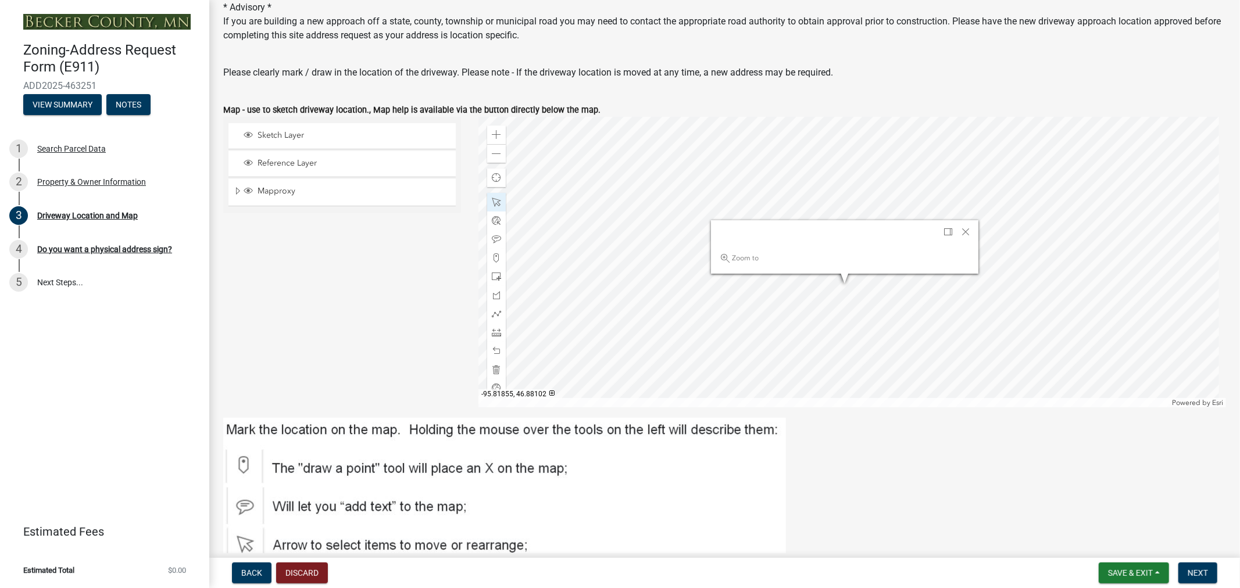
click at [823, 277] on div at bounding box center [852, 262] width 748 height 291
click at [965, 234] on span "Close" at bounding box center [965, 231] width 9 height 9
click at [494, 239] on span at bounding box center [496, 239] width 9 height 9
click at [920, 257] on div at bounding box center [852, 262] width 748 height 291
click at [495, 203] on span at bounding box center [496, 202] width 9 height 9
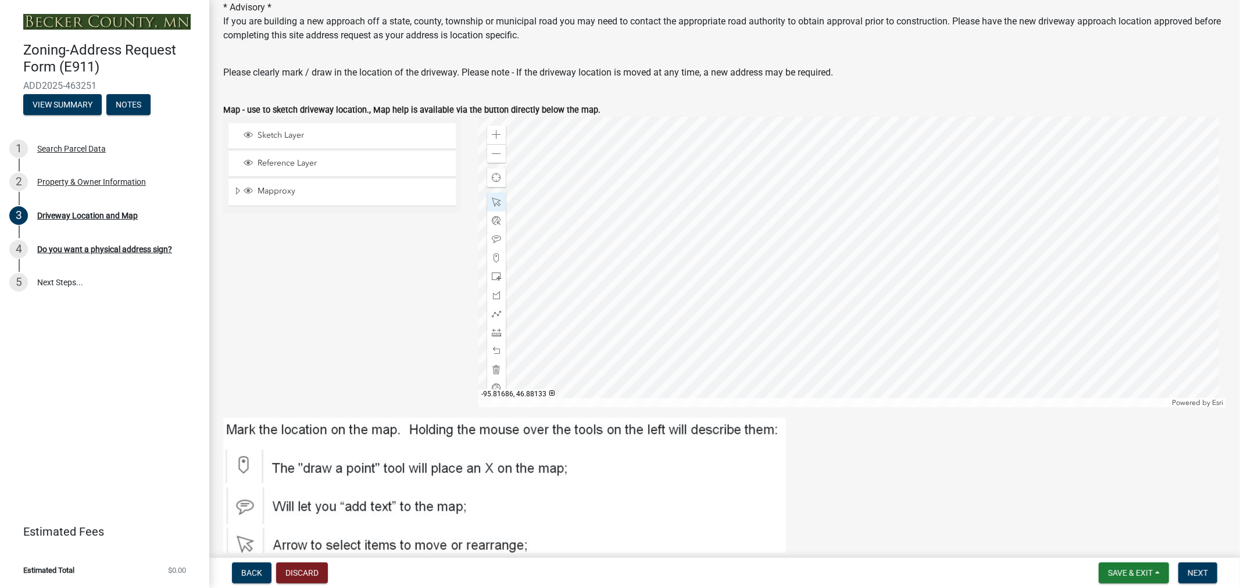
click at [915, 252] on div at bounding box center [852, 262] width 748 height 291
click at [913, 248] on div at bounding box center [852, 262] width 748 height 291
click at [1030, 201] on div "Close" at bounding box center [1038, 202] width 17 height 16
click at [1187, 569] on button "Next" at bounding box center [1197, 573] width 39 height 21
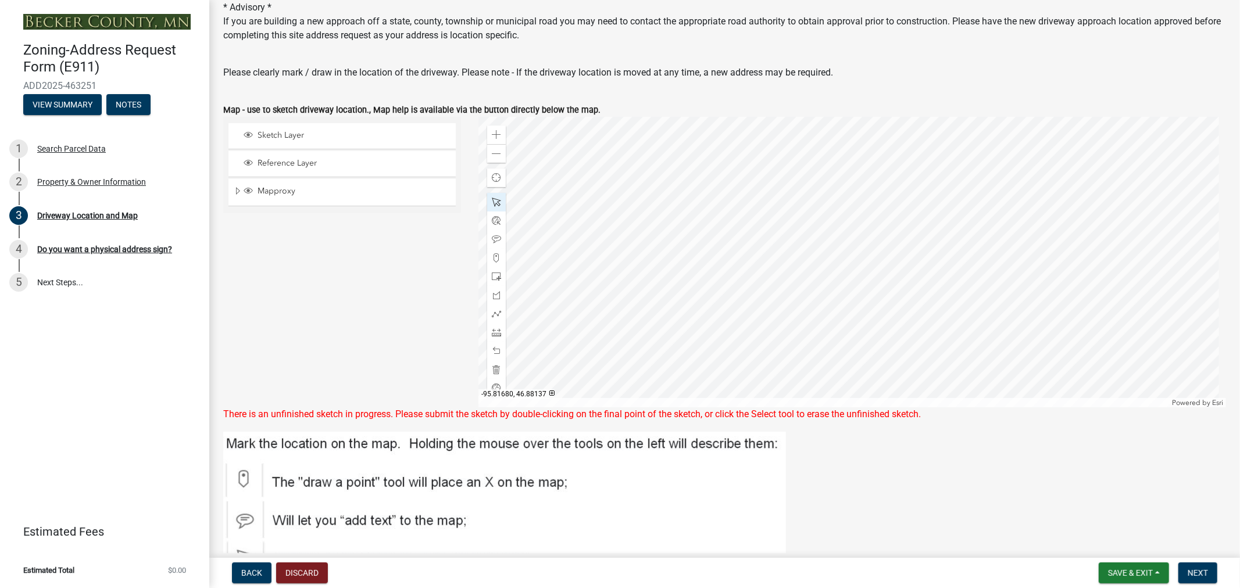
click at [919, 249] on div at bounding box center [852, 262] width 748 height 291
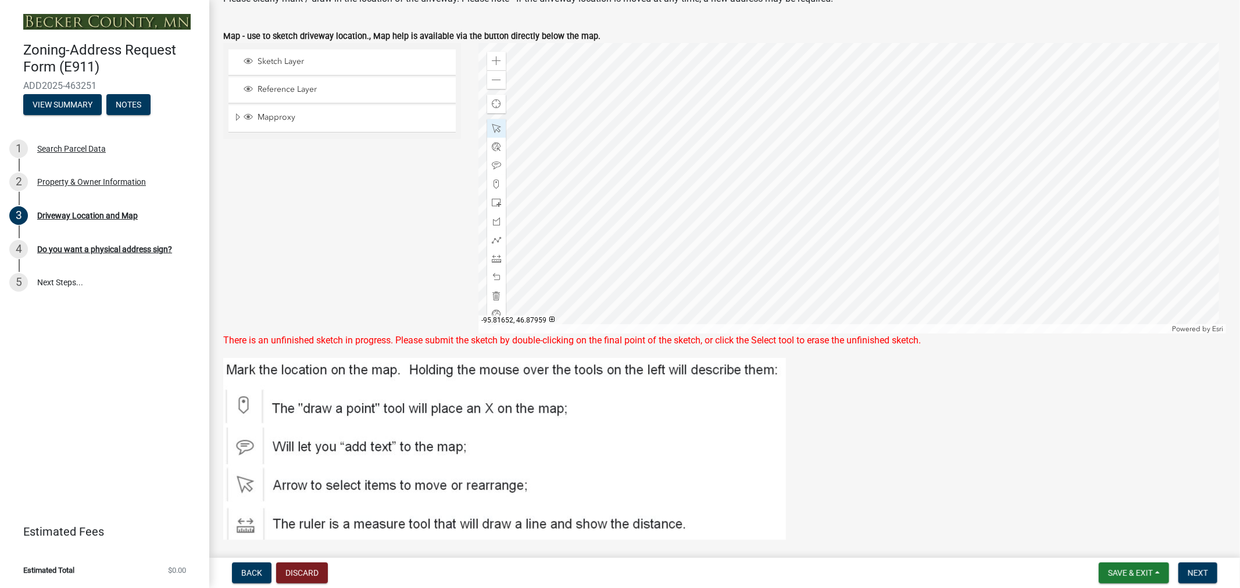
scroll to position [194, 0]
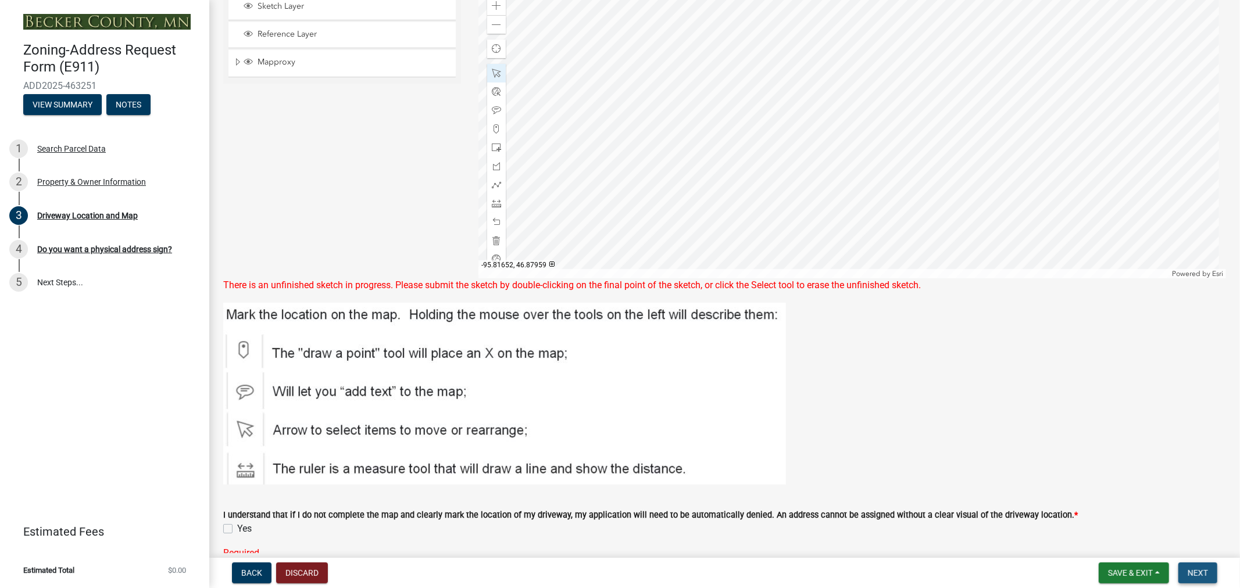
click at [1191, 578] on button "Next" at bounding box center [1197, 573] width 39 height 21
click at [492, 21] on span at bounding box center [496, 24] width 9 height 9
click at [1124, 571] on span "Save & Exit" at bounding box center [1130, 573] width 45 height 9
click at [1103, 516] on button "Save" at bounding box center [1122, 515] width 93 height 28
click at [1200, 570] on span "Next" at bounding box center [1198, 573] width 20 height 9
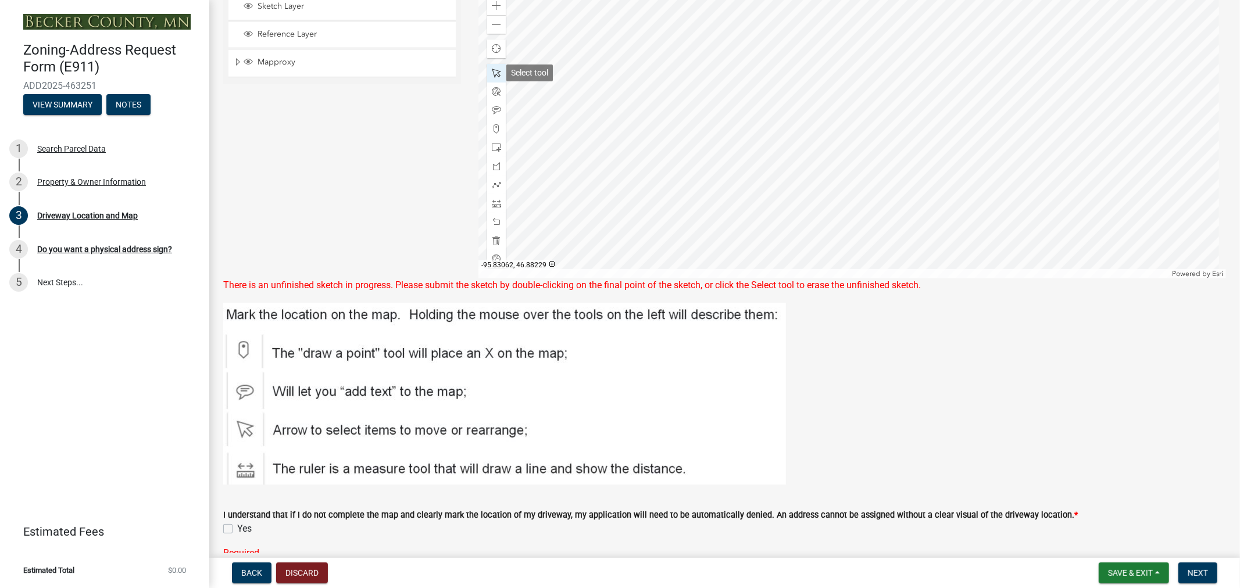
click at [495, 76] on span at bounding box center [496, 73] width 9 height 9
click at [495, 74] on span at bounding box center [496, 73] width 9 height 9
click at [1198, 576] on span "Next" at bounding box center [1198, 573] width 20 height 9
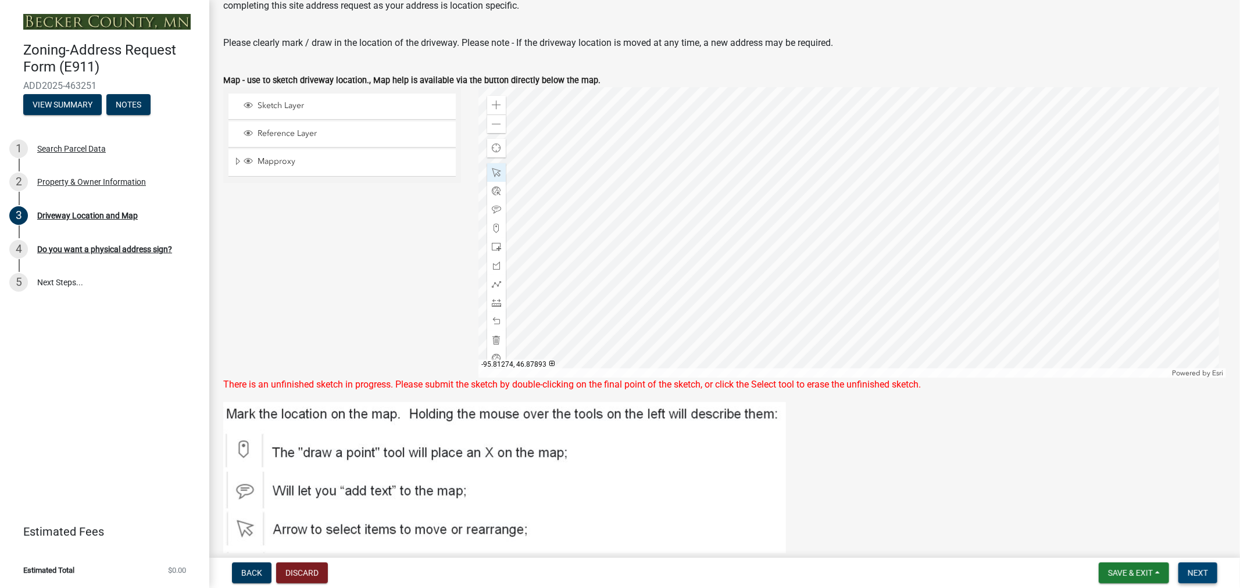
scroll to position [65, 0]
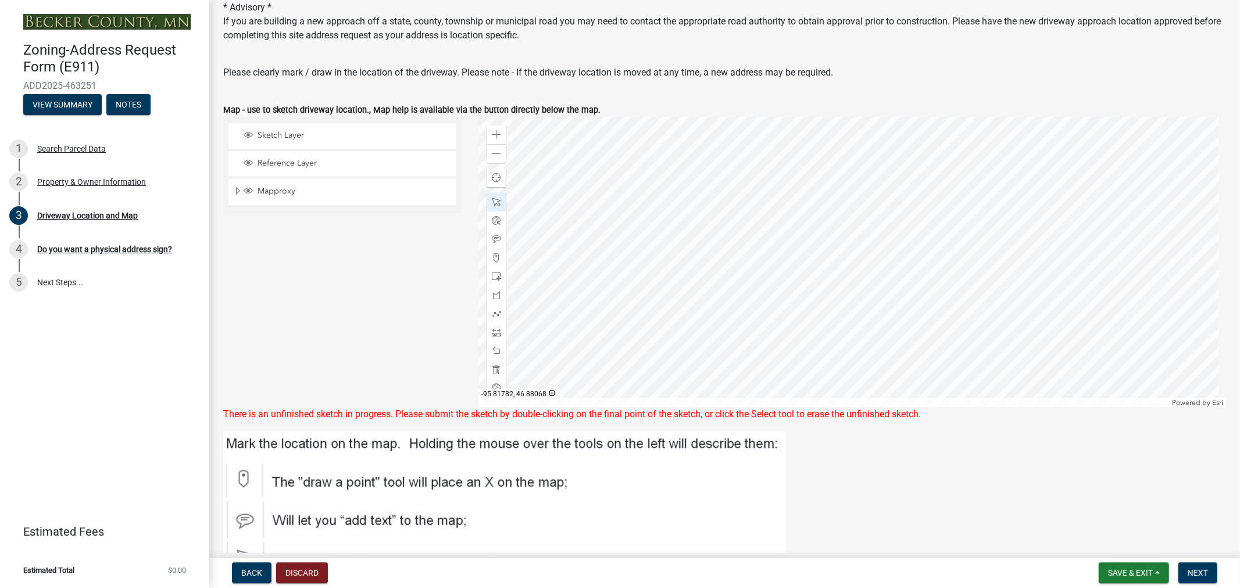
click at [855, 283] on div at bounding box center [852, 262] width 748 height 291
click at [856, 283] on div at bounding box center [852, 262] width 748 height 291
click at [980, 236] on div "Close" at bounding box center [976, 232] width 17 height 16
click at [1202, 576] on span "Next" at bounding box center [1198, 573] width 20 height 9
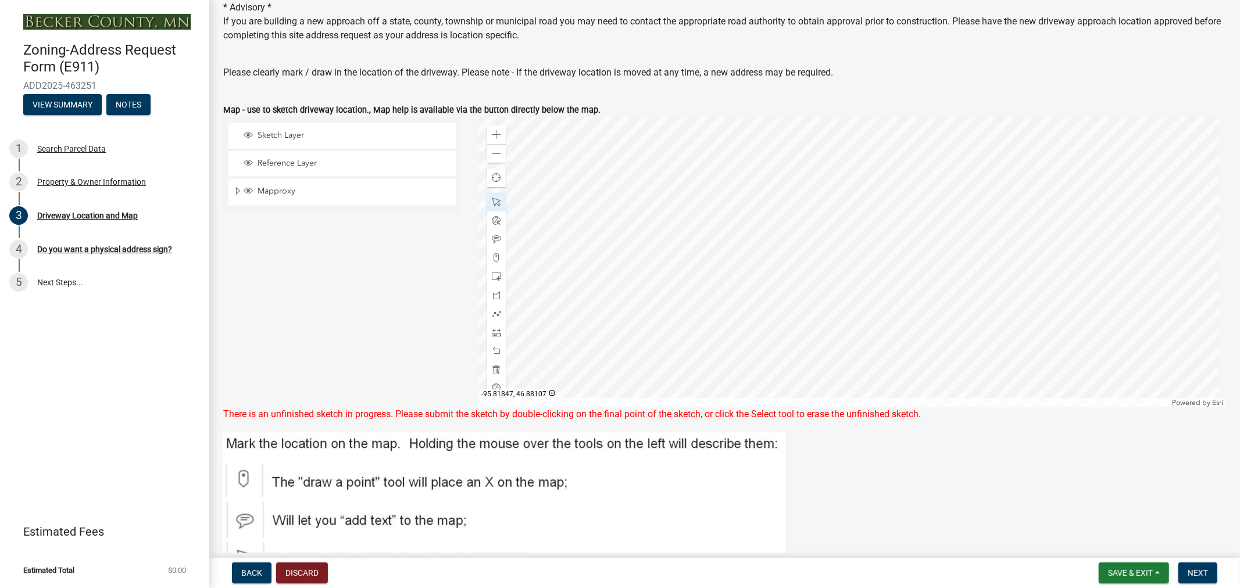
click at [817, 252] on div at bounding box center [852, 262] width 748 height 291
click at [1160, 572] on button "Save & Exit" at bounding box center [1134, 573] width 70 height 21
click at [1095, 512] on button "Save" at bounding box center [1122, 515] width 93 height 28
click at [1198, 577] on span "Next" at bounding box center [1198, 573] width 20 height 9
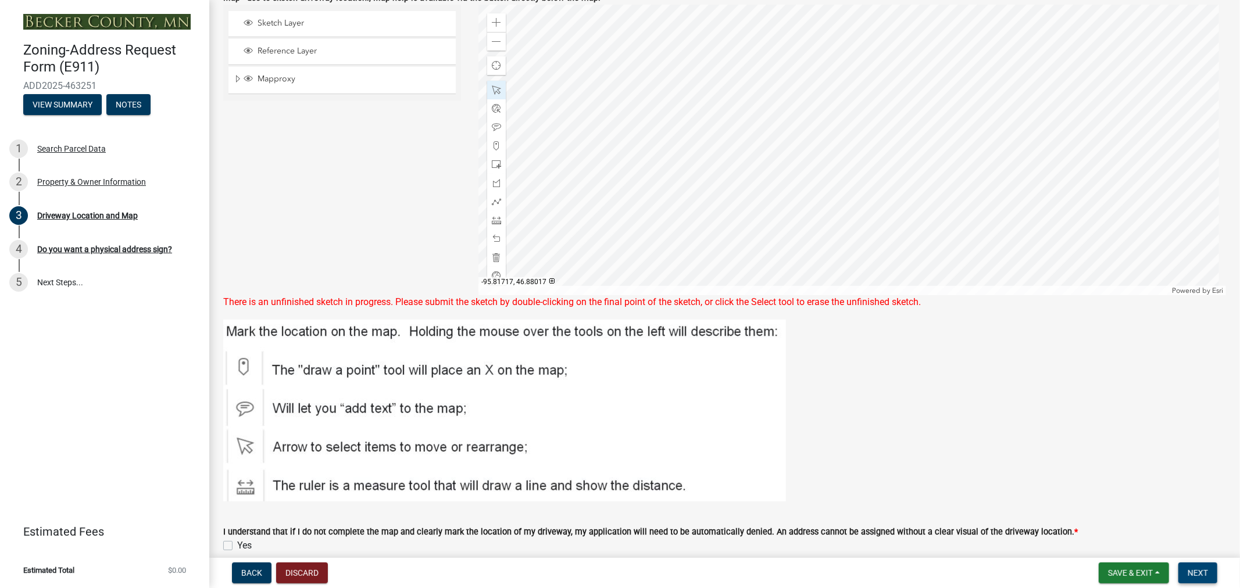
scroll to position [258, 0]
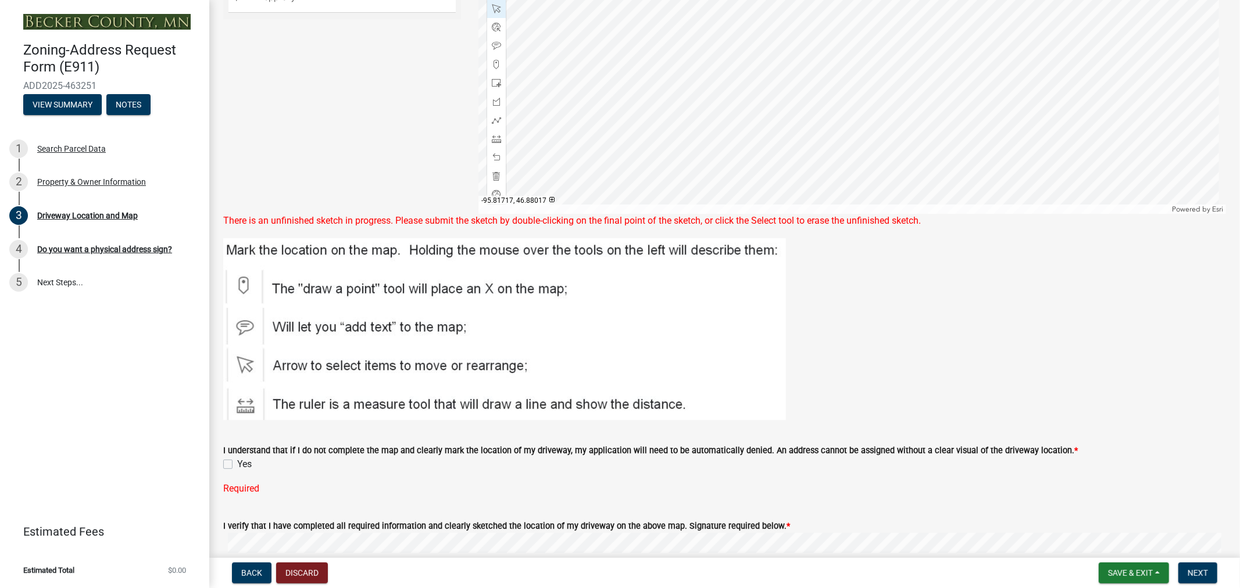
click at [237, 468] on label "Yes" at bounding box center [244, 465] width 15 height 14
click at [237, 465] on input "Yes" at bounding box center [241, 462] width 8 height 8
checkbox input "true"
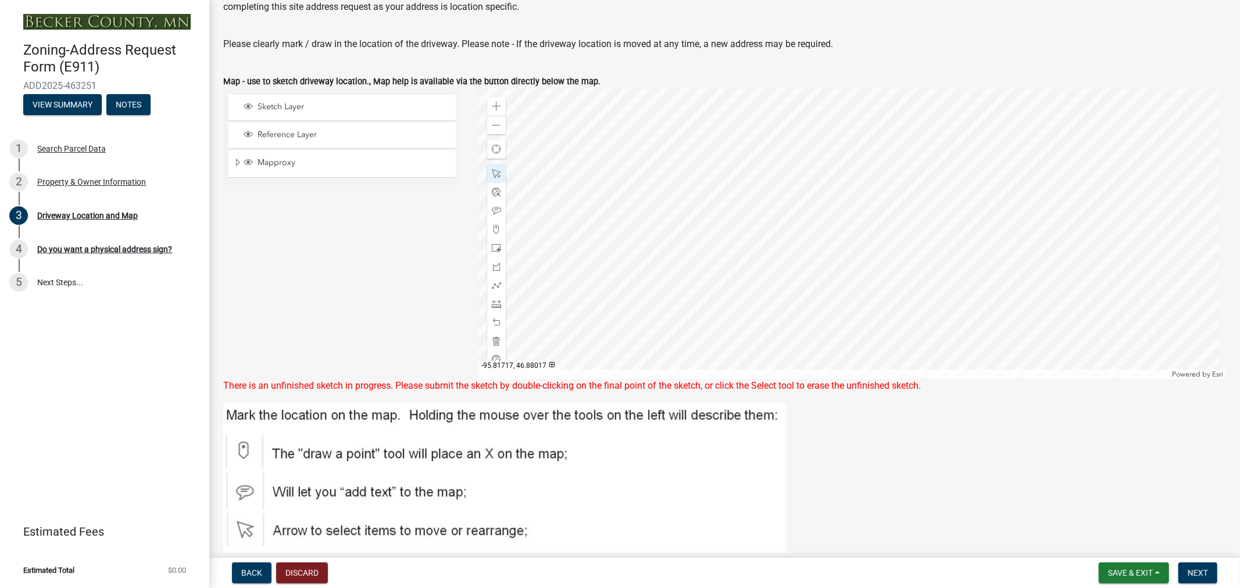
scroll to position [65, 0]
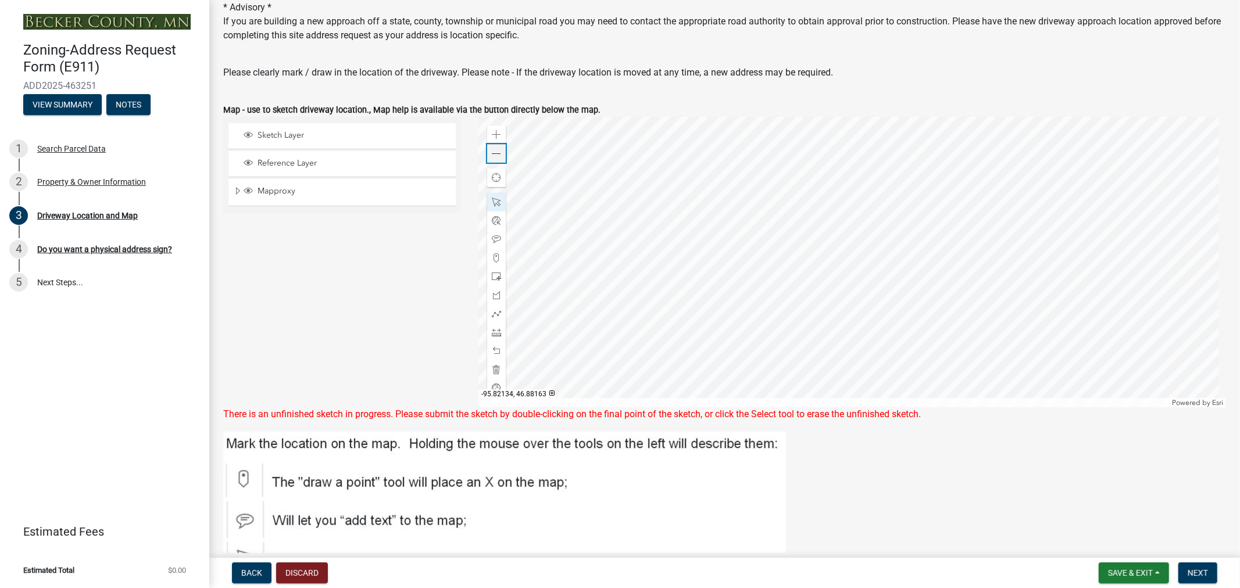
click at [495, 158] on span at bounding box center [496, 153] width 9 height 9
click at [1009, 179] on div at bounding box center [852, 262] width 748 height 291
click at [1009, 165] on div at bounding box center [852, 262] width 748 height 291
click at [1131, 234] on span "Close" at bounding box center [1132, 231] width 9 height 9
click at [935, 233] on div at bounding box center [852, 262] width 748 height 291
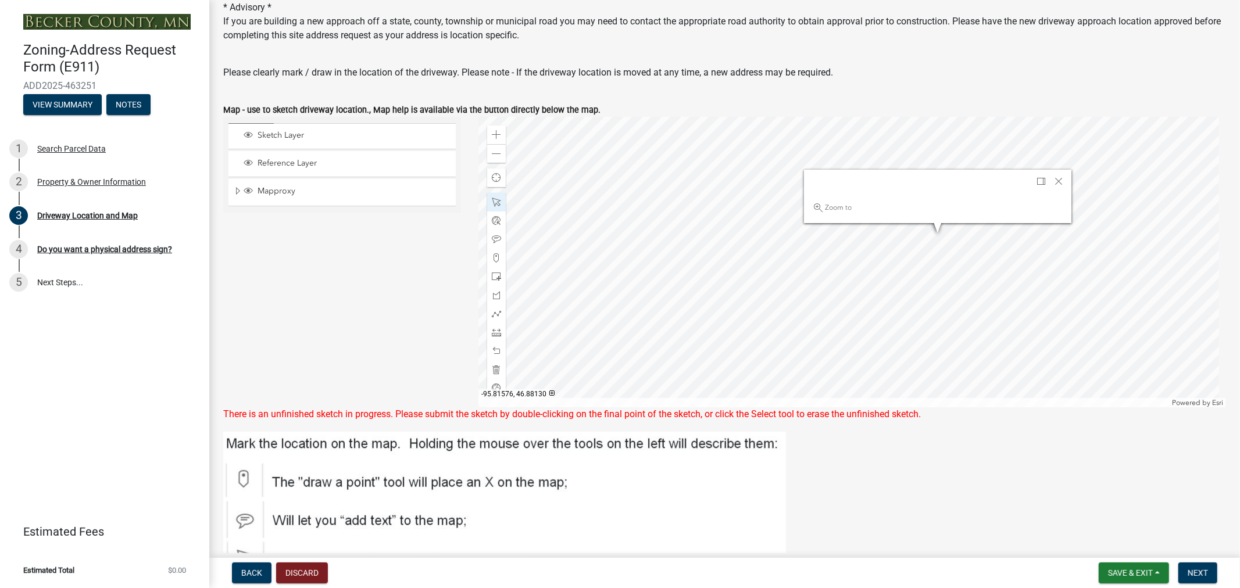
click at [980, 238] on div at bounding box center [852, 262] width 748 height 291
click at [1054, 184] on span "Close" at bounding box center [1058, 181] width 9 height 9
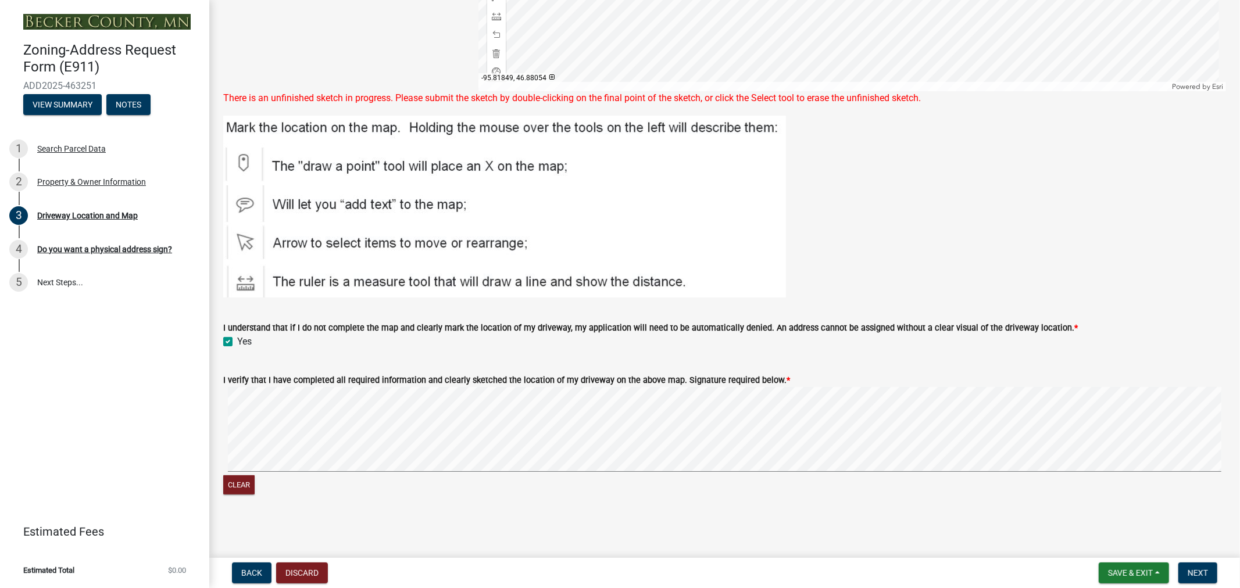
scroll to position [380, 0]
click at [1194, 571] on span "Next" at bounding box center [1198, 573] width 20 height 9
click at [1199, 572] on span "Next" at bounding box center [1198, 573] width 20 height 9
click at [1153, 571] on span "Save & Exit" at bounding box center [1130, 573] width 45 height 9
click at [1114, 516] on button "Save" at bounding box center [1122, 515] width 93 height 28
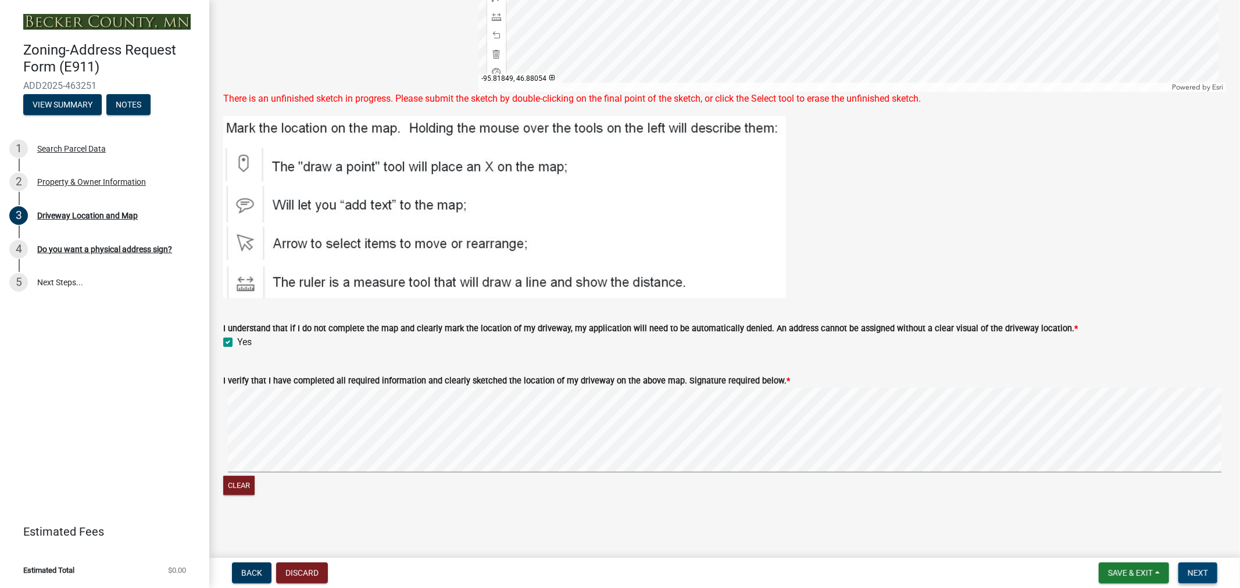
click at [1196, 573] on span "Next" at bounding box center [1198, 573] width 20 height 9
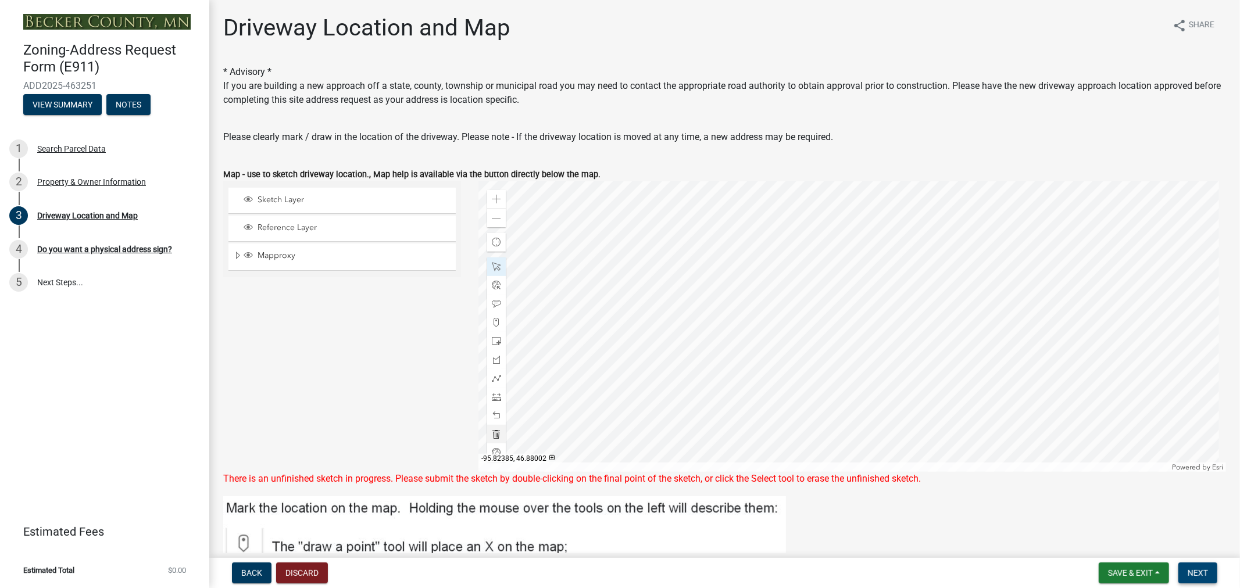
scroll to position [65, 0]
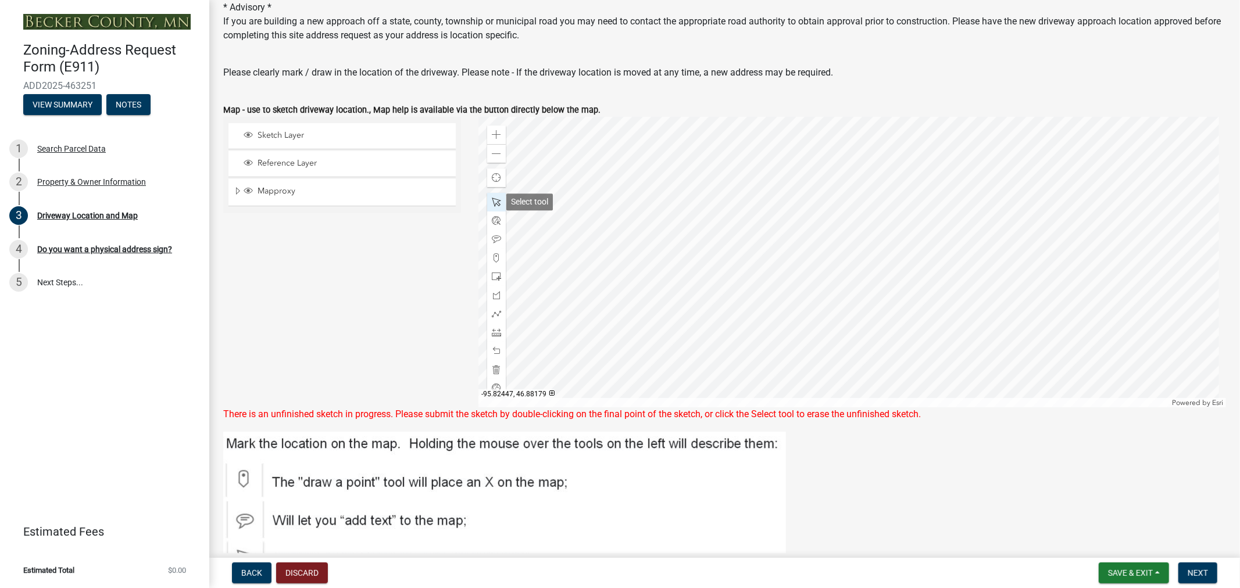
click at [492, 201] on span at bounding box center [496, 202] width 9 height 9
click at [492, 155] on span at bounding box center [496, 153] width 9 height 9
click at [1159, 570] on button "Save & Exit" at bounding box center [1134, 573] width 70 height 21
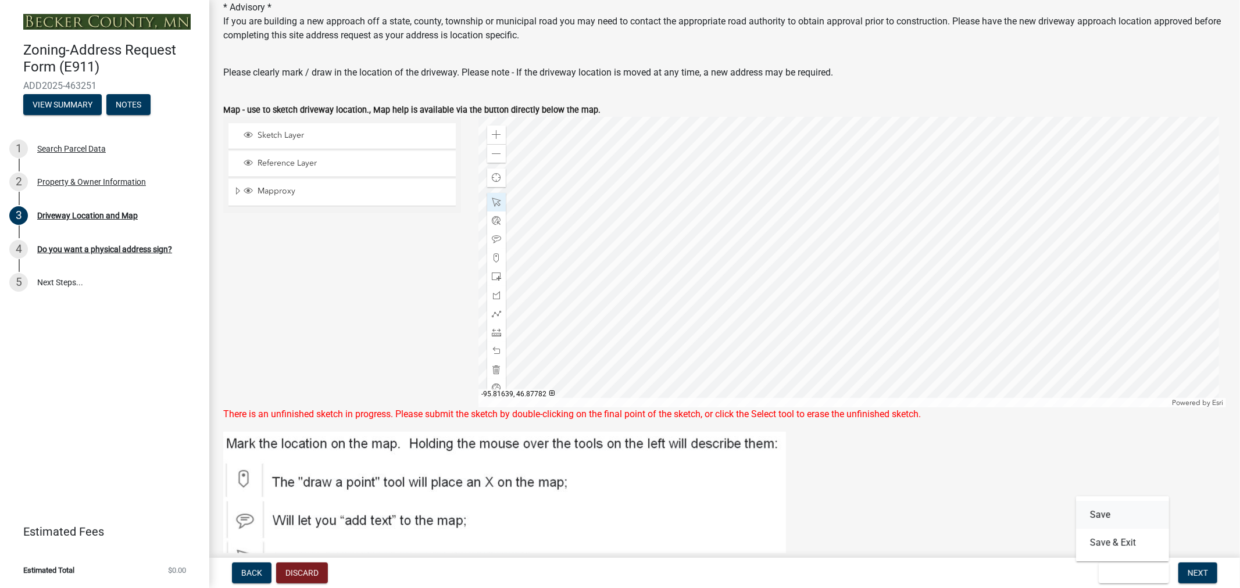
click at [1113, 523] on button "Save" at bounding box center [1122, 515] width 93 height 28
click at [272, 136] on span "Sketch Layer" at bounding box center [353, 135] width 197 height 10
click at [279, 165] on span "Reference Layer" at bounding box center [353, 163] width 197 height 10
click at [271, 193] on span "Mapproxy" at bounding box center [353, 191] width 197 height 10
click at [246, 571] on span "Back" at bounding box center [251, 573] width 21 height 9
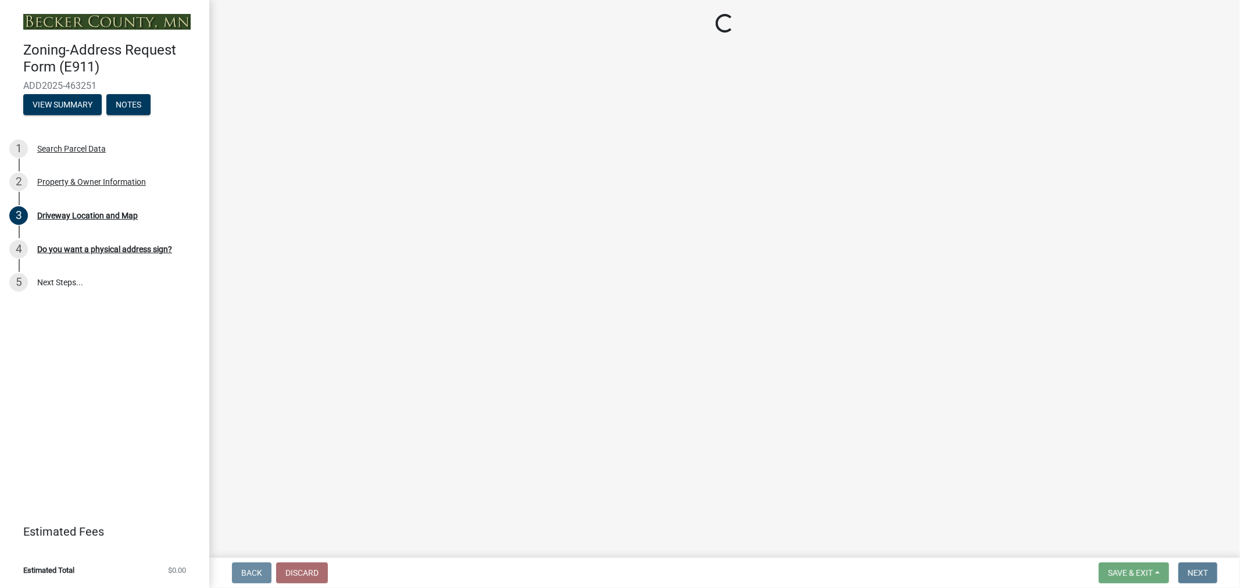
scroll to position [0, 0]
select select "e7b26e63-6779-410d-8d26-0e3e9a38054a"
select select "089283cf-a855-4b61-bd43-ab3cb6f1e684"
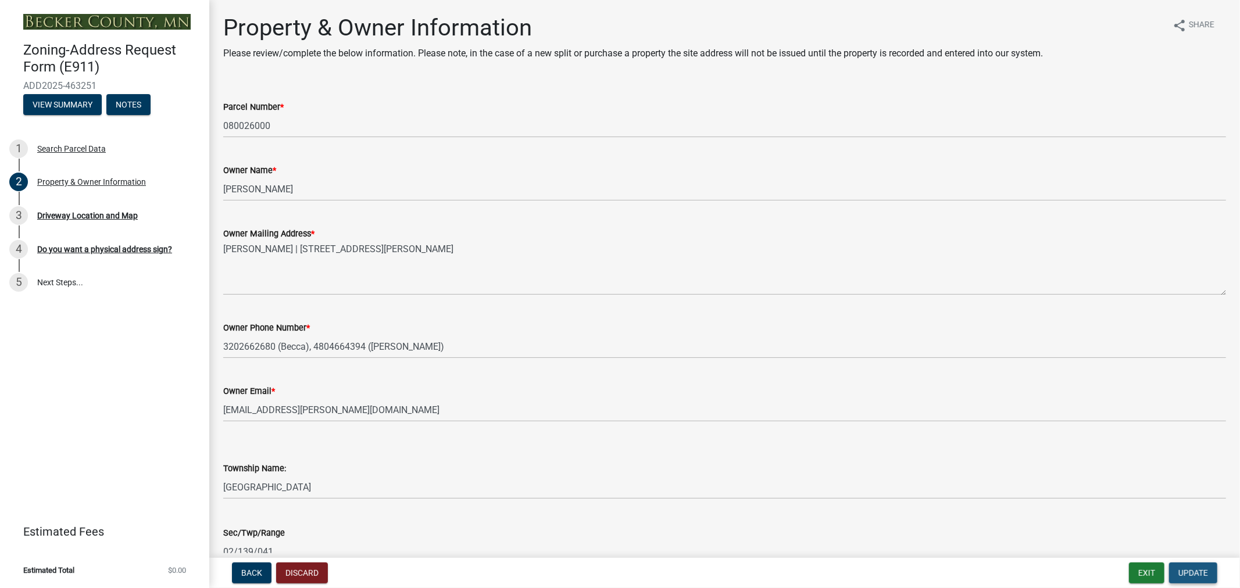
click at [1196, 571] on span "Update" at bounding box center [1193, 573] width 30 height 9
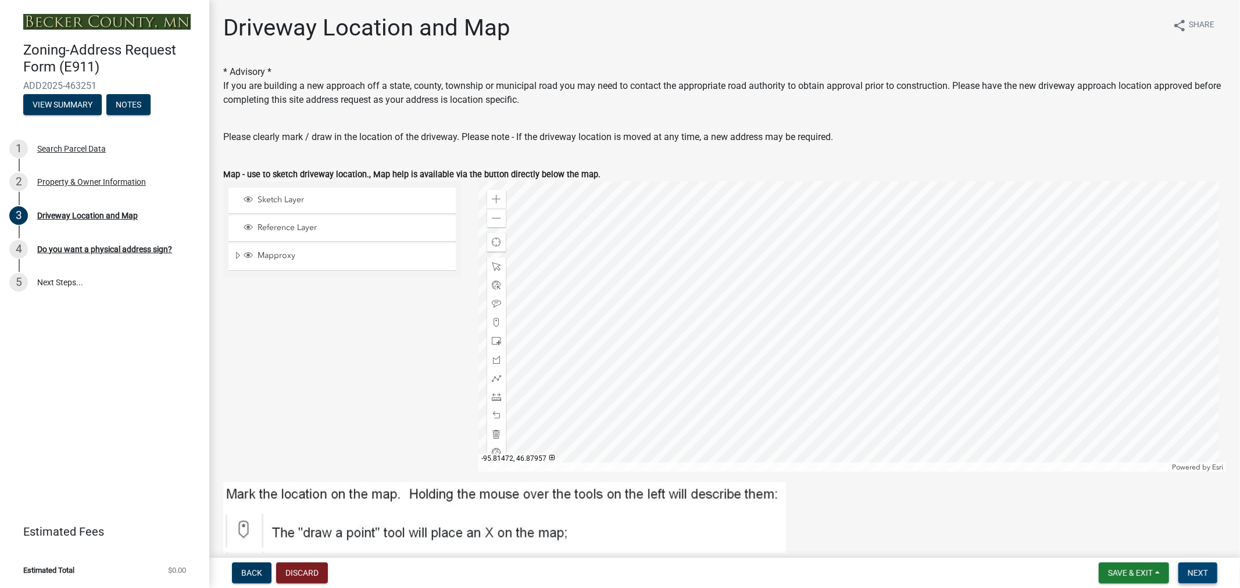
click at [1207, 574] on span "Next" at bounding box center [1198, 573] width 20 height 9
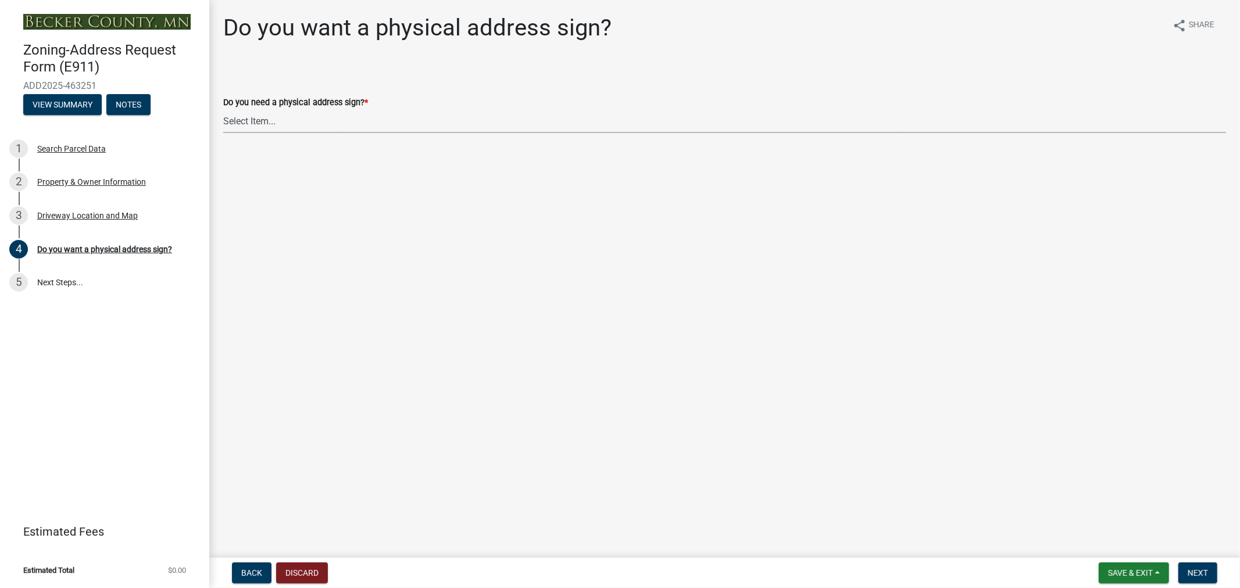
click at [271, 124] on select "Select Item... No sign needed. Please just email me my new address. Yes, I need…" at bounding box center [724, 121] width 1003 height 24
click at [223, 109] on select "Select Item... No sign needed. Please just email me my new address. Yes, I need…" at bounding box center [724, 121] width 1003 height 24
select select "e0d83106-b8a0-4213-8b37-9ca0094bb326"
click at [1179, 573] on button "Next" at bounding box center [1197, 573] width 39 height 21
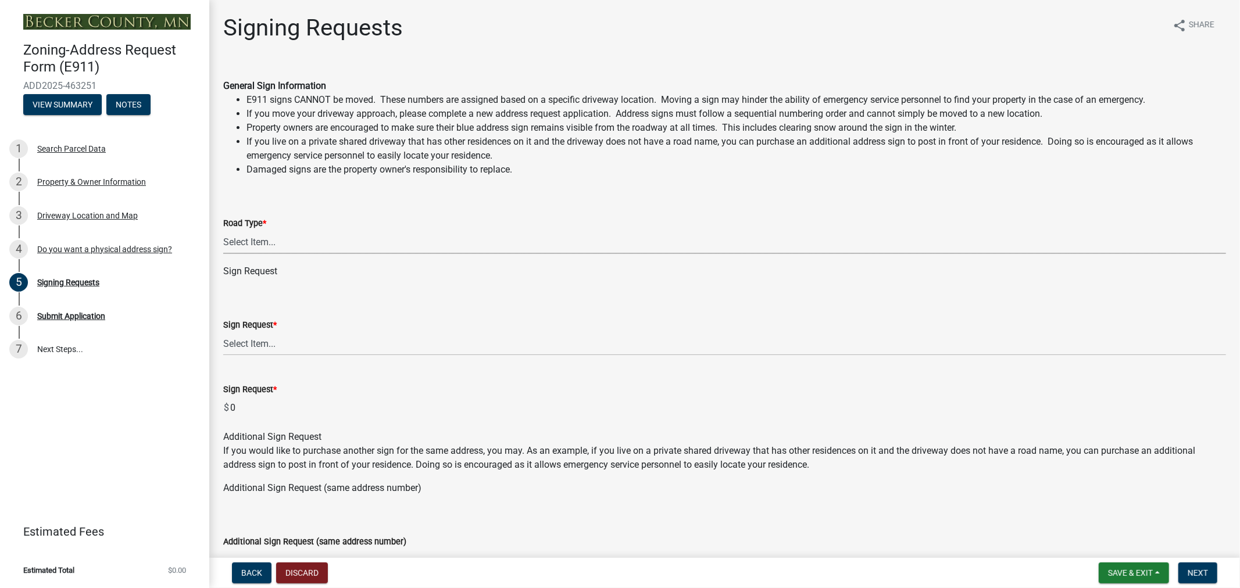
click at [270, 241] on select "Select Item... Private Easement Public / [GEOGRAPHIC_DATA]" at bounding box center [724, 242] width 1003 height 24
click at [223, 230] on select "Select Item... Private Easement Public / [GEOGRAPHIC_DATA]" at bounding box center [724, 242] width 1003 height 24
select select "59ebb622-b26c-47b0-ac7c-13ae008290a6"
click at [294, 351] on select "Select Item... $12 - I only need a post (no sign or installation). $25 - I only…" at bounding box center [724, 344] width 1003 height 24
click at [72, 182] on div "Property & Owner Information" at bounding box center [91, 182] width 109 height 8
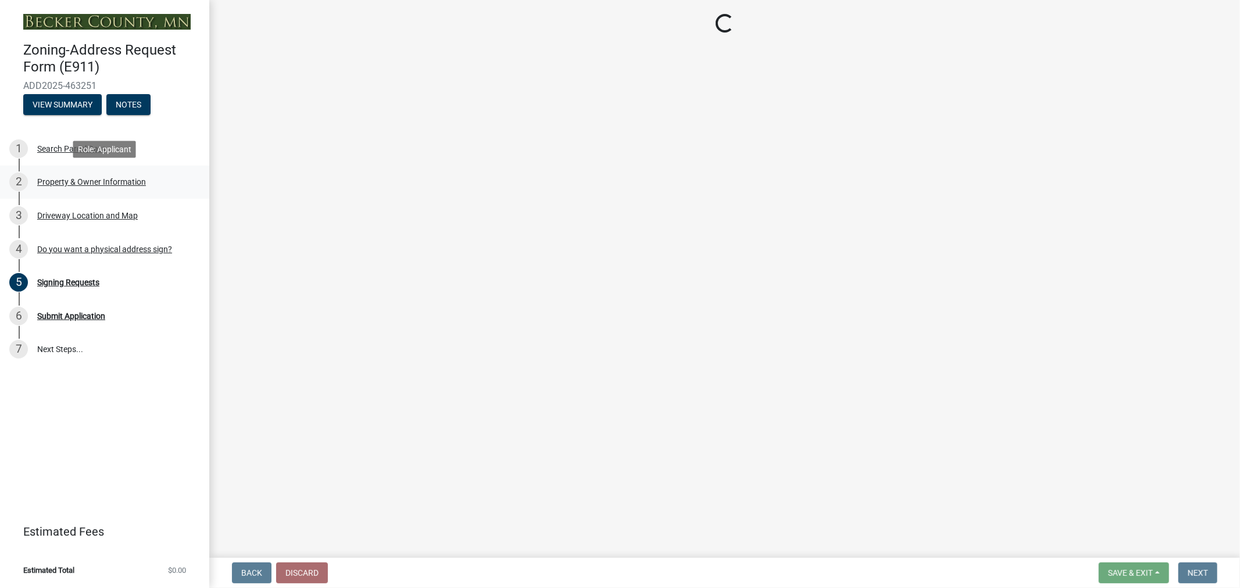
select select "e7b26e63-6779-410d-8d26-0e3e9a38054a"
select select "089283cf-a855-4b61-bd43-ab3cb6f1e684"
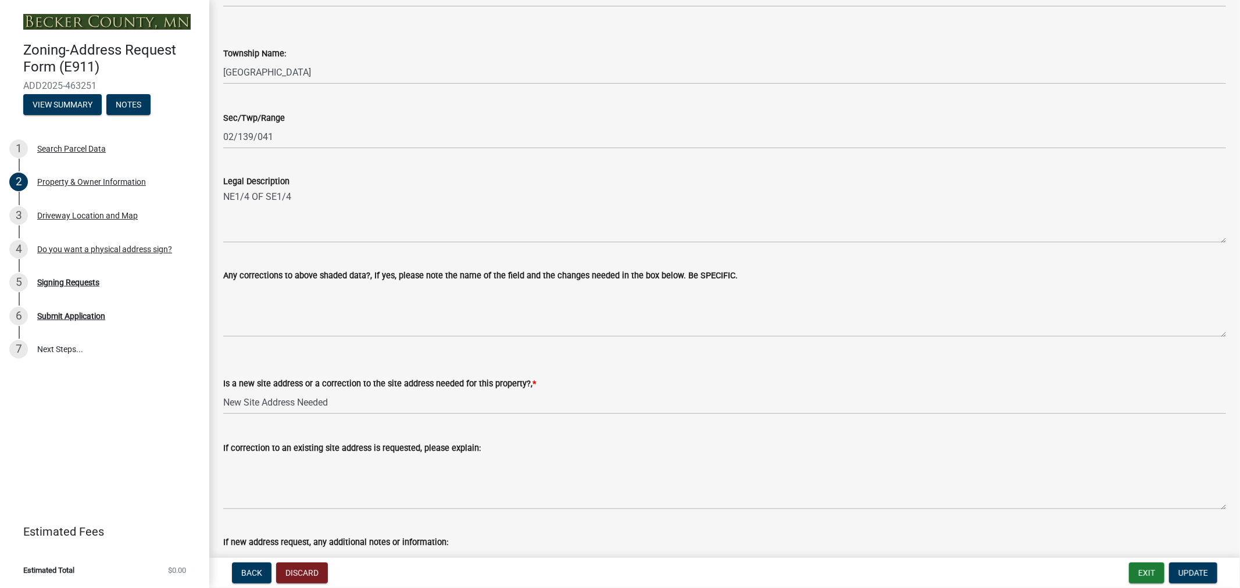
scroll to position [556, 0]
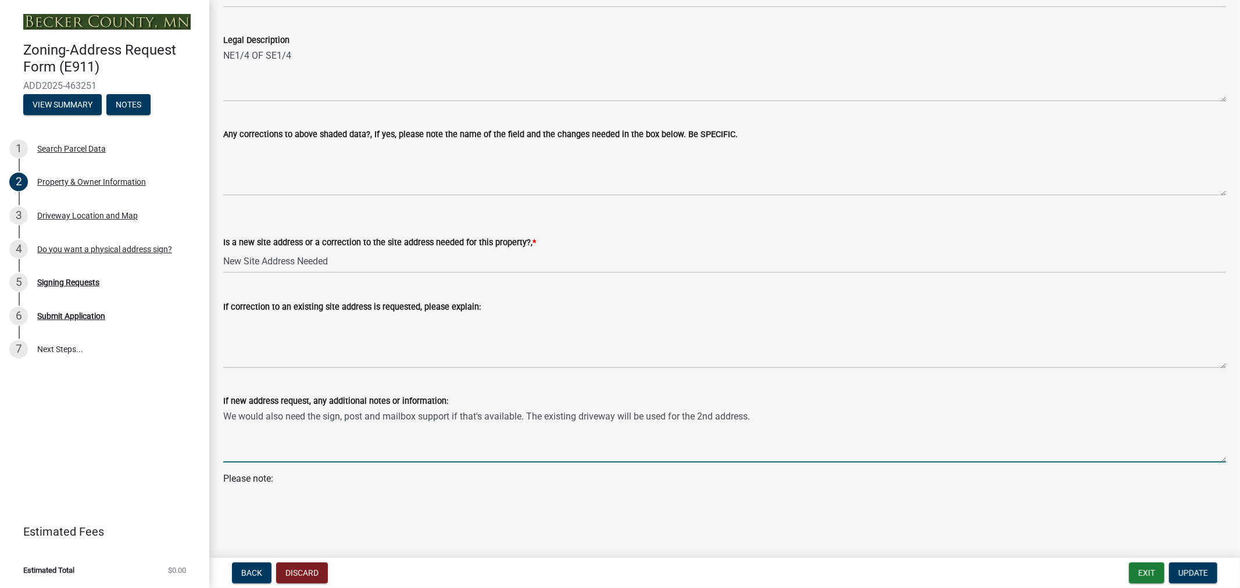
click at [770, 416] on textarea "We would also need the sign, post and mailbox support if that's available. The …" at bounding box center [724, 435] width 1003 height 55
drag, startPoint x: 526, startPoint y: 419, endPoint x: 207, endPoint y: 409, distance: 319.3
click at [207, 409] on div "Zoning-Address Request Form (E911) ADD2025-463251 View Summary Notes 1 Search P…" at bounding box center [620, 294] width 1240 height 588
type textarea "The existing driveway will be used for the 2nd address."
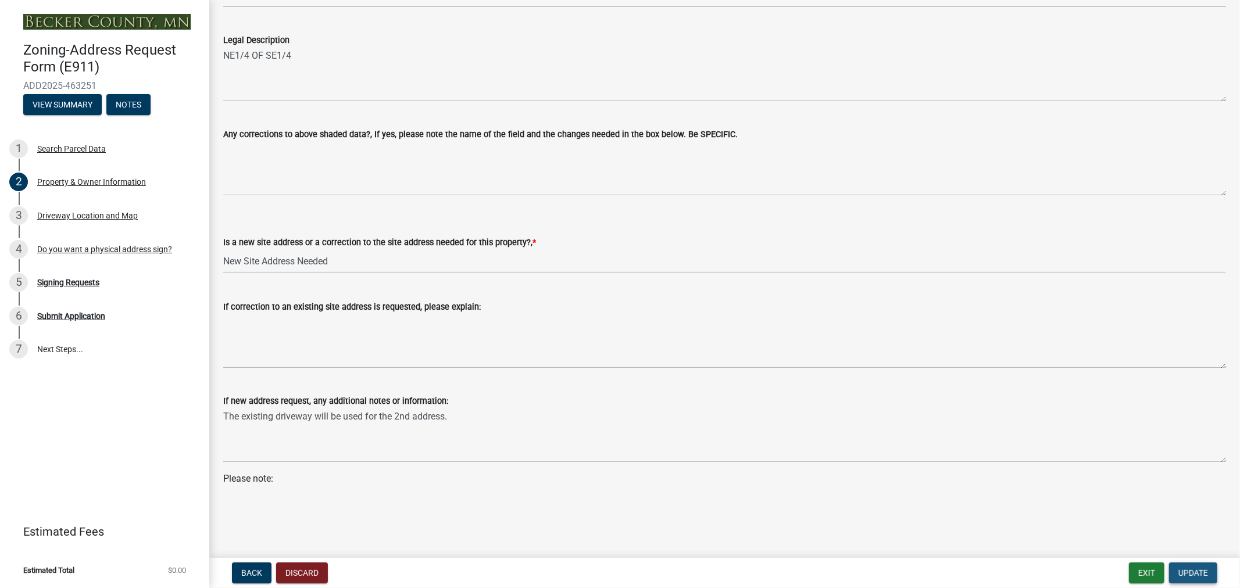
click at [1187, 579] on button "Update" at bounding box center [1193, 573] width 48 height 21
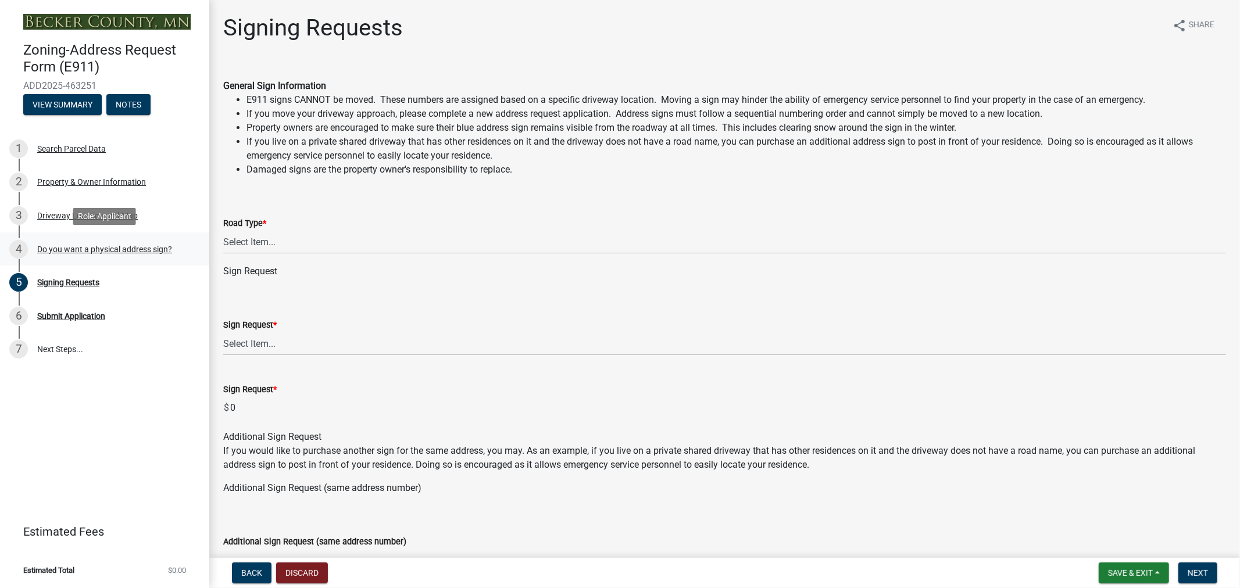
click at [55, 252] on div "Do you want a physical address sign?" at bounding box center [104, 249] width 135 height 8
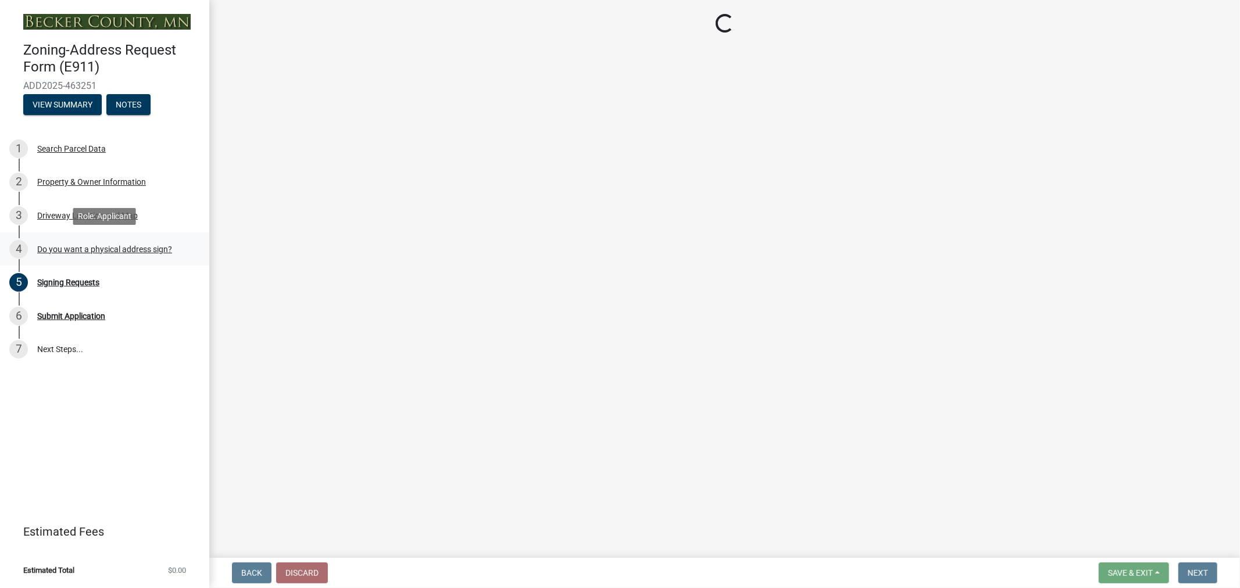
select select "e0d83106-b8a0-4213-8b37-9ca0094bb326"
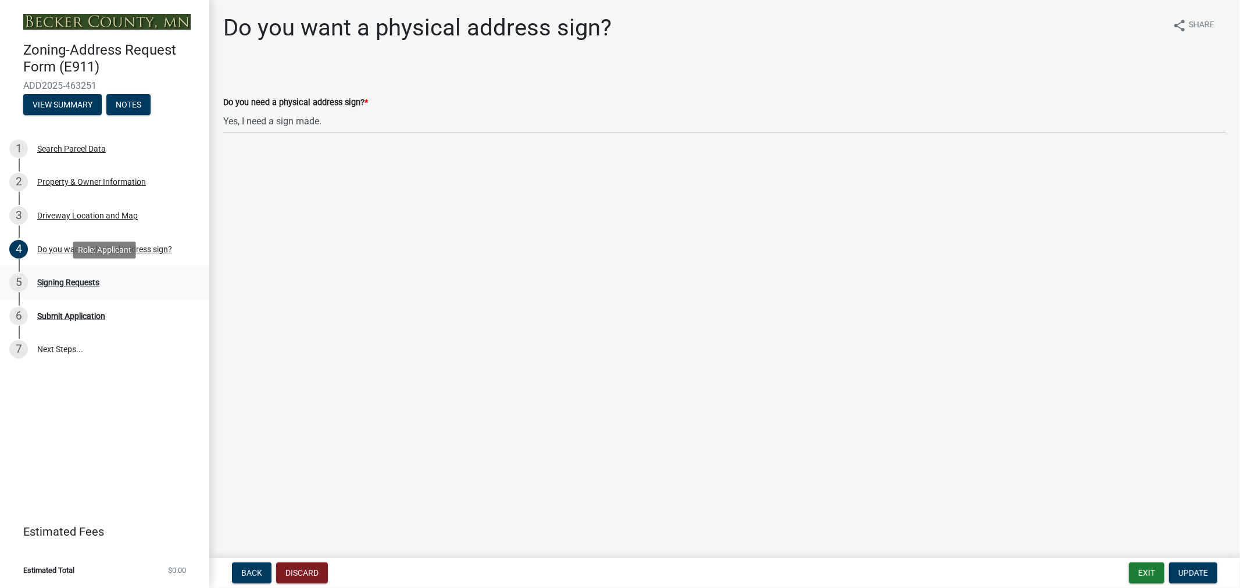
click at [74, 285] on div "Signing Requests" at bounding box center [68, 282] width 62 height 8
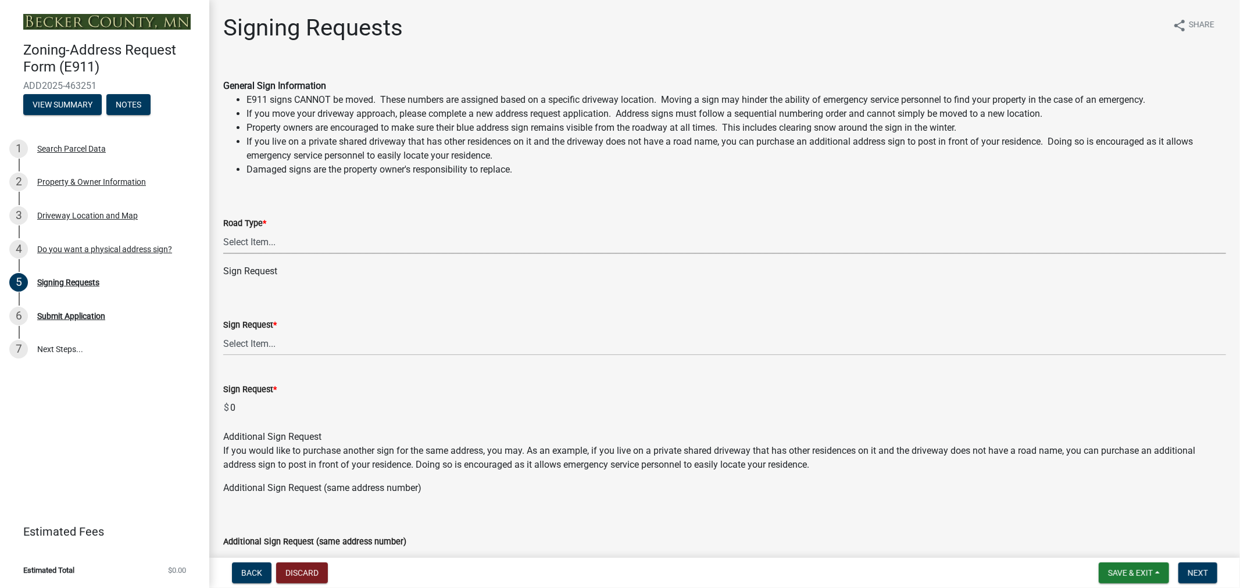
click at [274, 246] on select "Select Item... Private Easement Public / [GEOGRAPHIC_DATA]" at bounding box center [724, 242] width 1003 height 24
click at [223, 230] on select "Select Item... Private Easement Public / [GEOGRAPHIC_DATA]" at bounding box center [724, 242] width 1003 height 24
select select "59ebb622-b26c-47b0-ac7c-13ae008290a6"
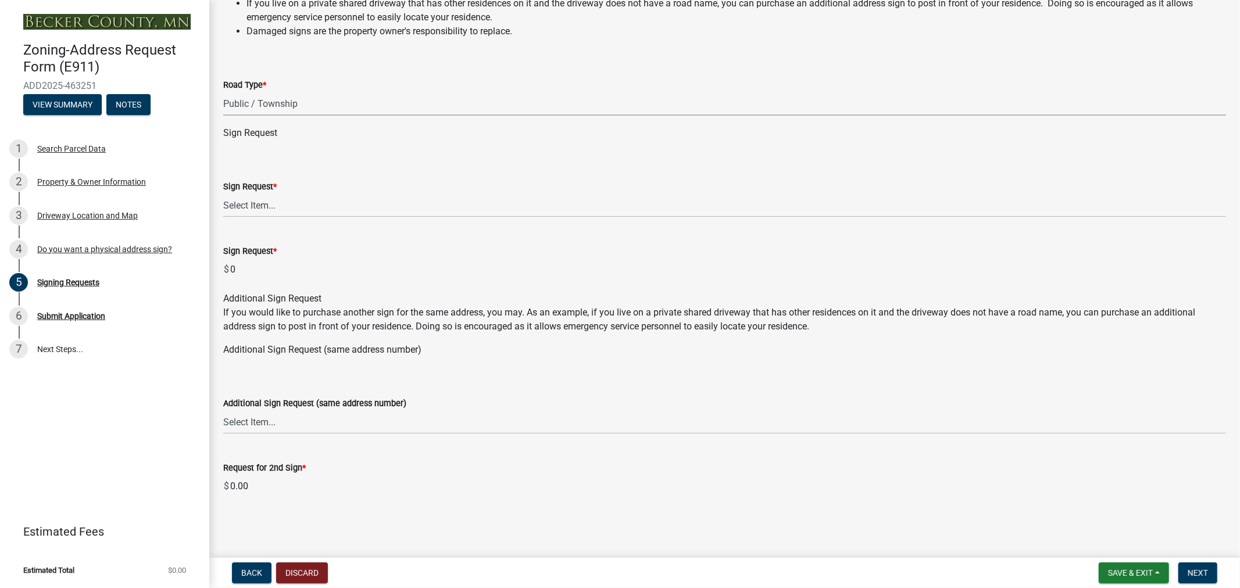
scroll to position [74, 0]
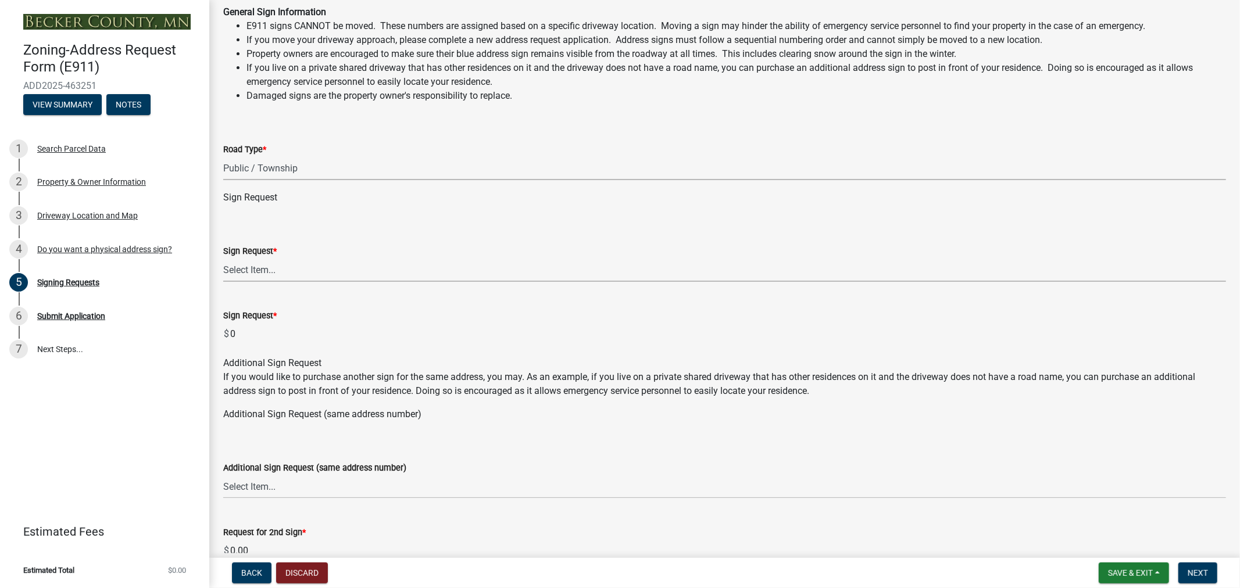
click at [280, 266] on select "Select Item... $12 - I only need a post (no sign or installation). $25 - I only…" at bounding box center [724, 270] width 1003 height 24
